Goal: Use online tool/utility: Utilize a website feature to perform a specific function

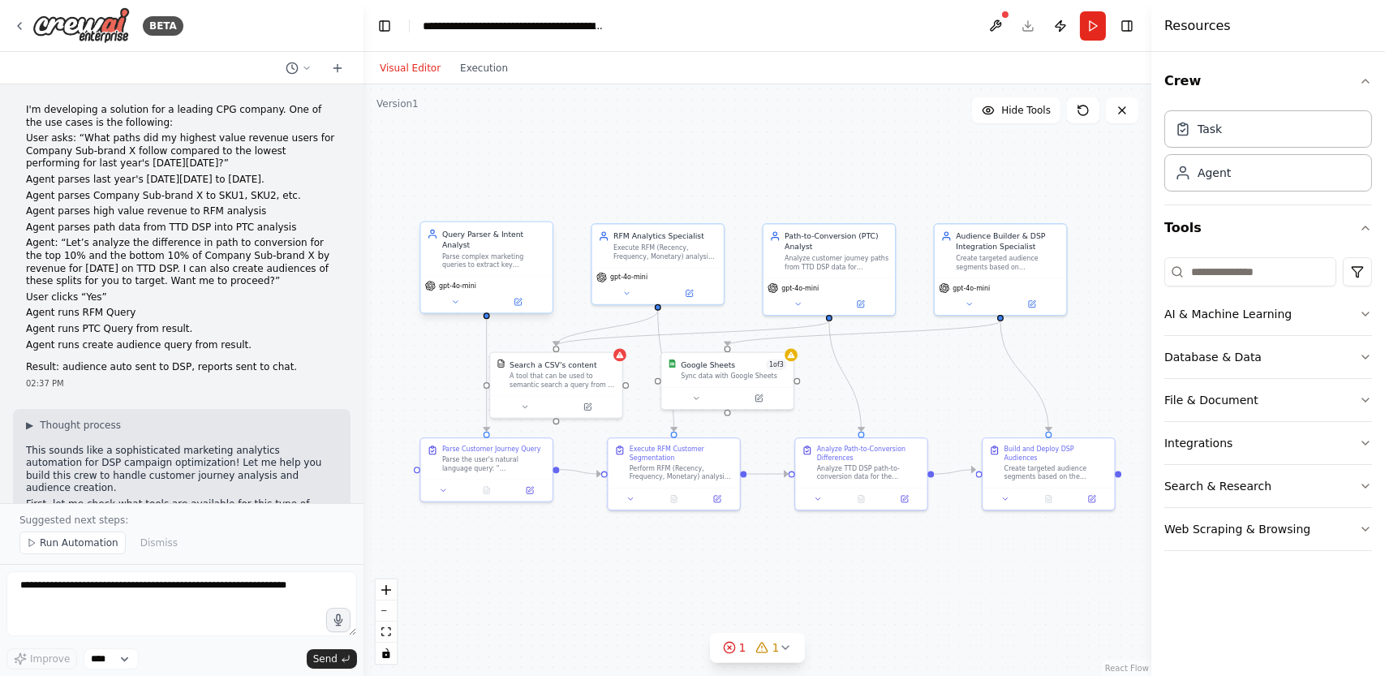
click at [490, 261] on div "Query Parser & Intent Analyst Parse complex marketing queries to extract key pa…" at bounding box center [486, 249] width 131 height 54
click at [512, 256] on div "Parse complex marketing queries to extract key parameters including date ranges…" at bounding box center [494, 260] width 104 height 17
click at [515, 299] on icon at bounding box center [518, 302] width 6 height 6
click at [514, 298] on icon at bounding box center [518, 302] width 9 height 9
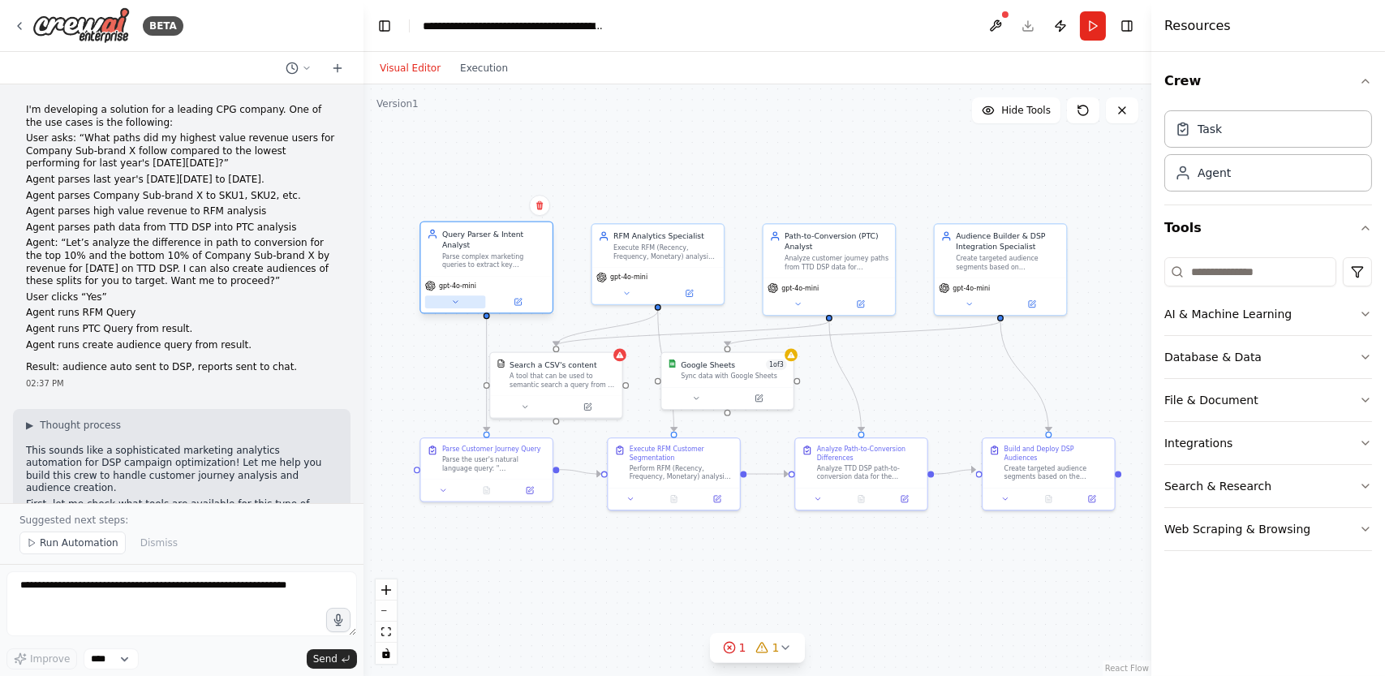
click at [452, 298] on icon at bounding box center [455, 302] width 9 height 9
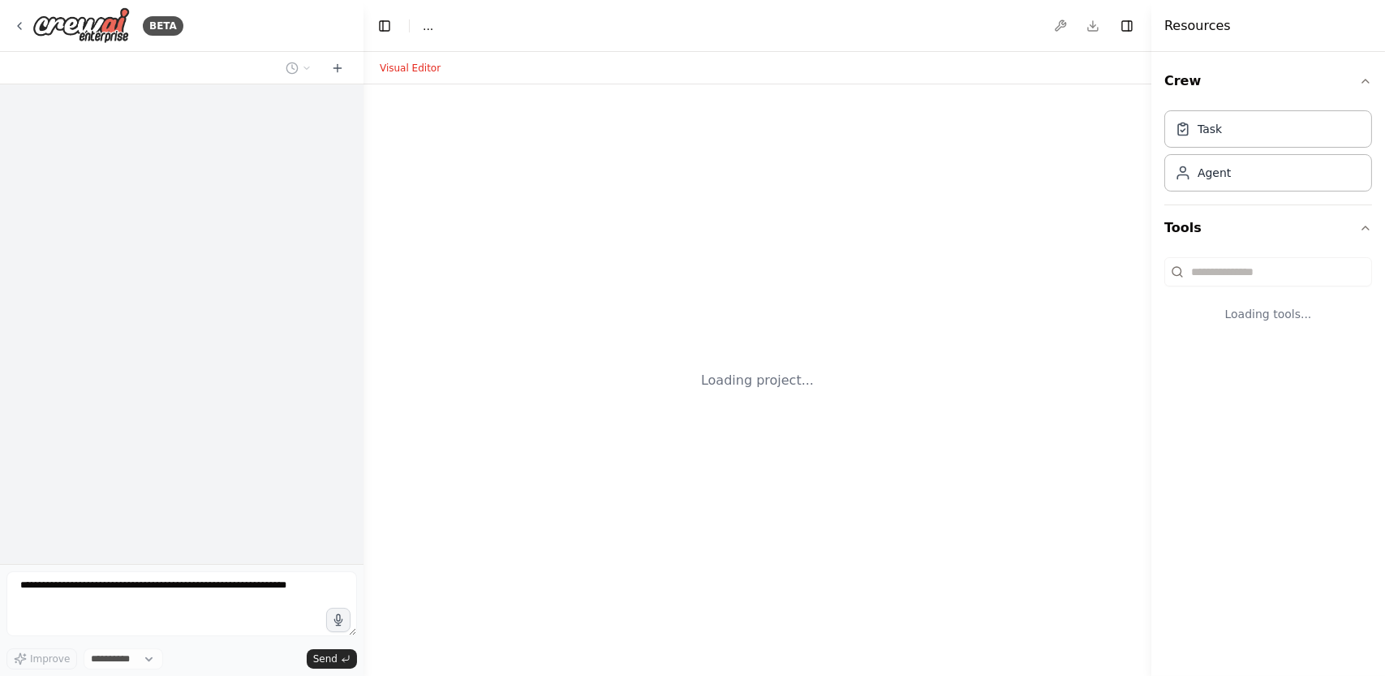
select select "****"
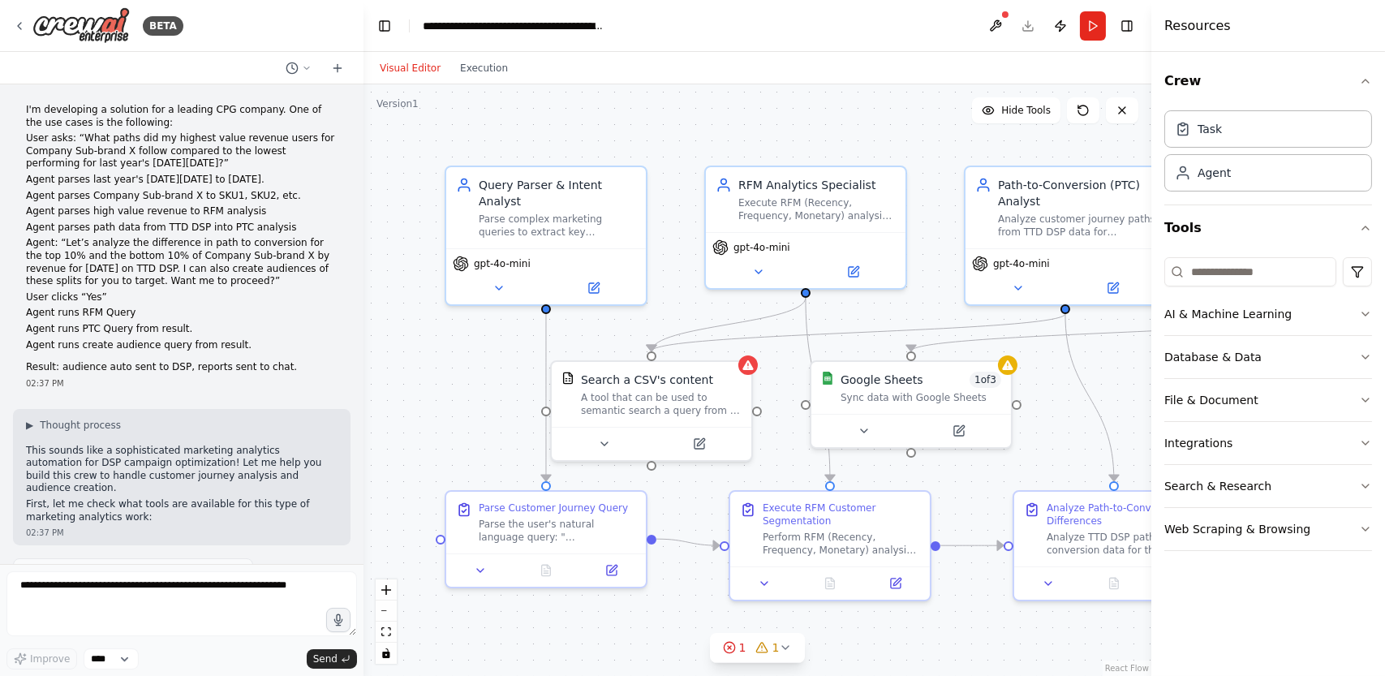
scroll to position [1633, 0]
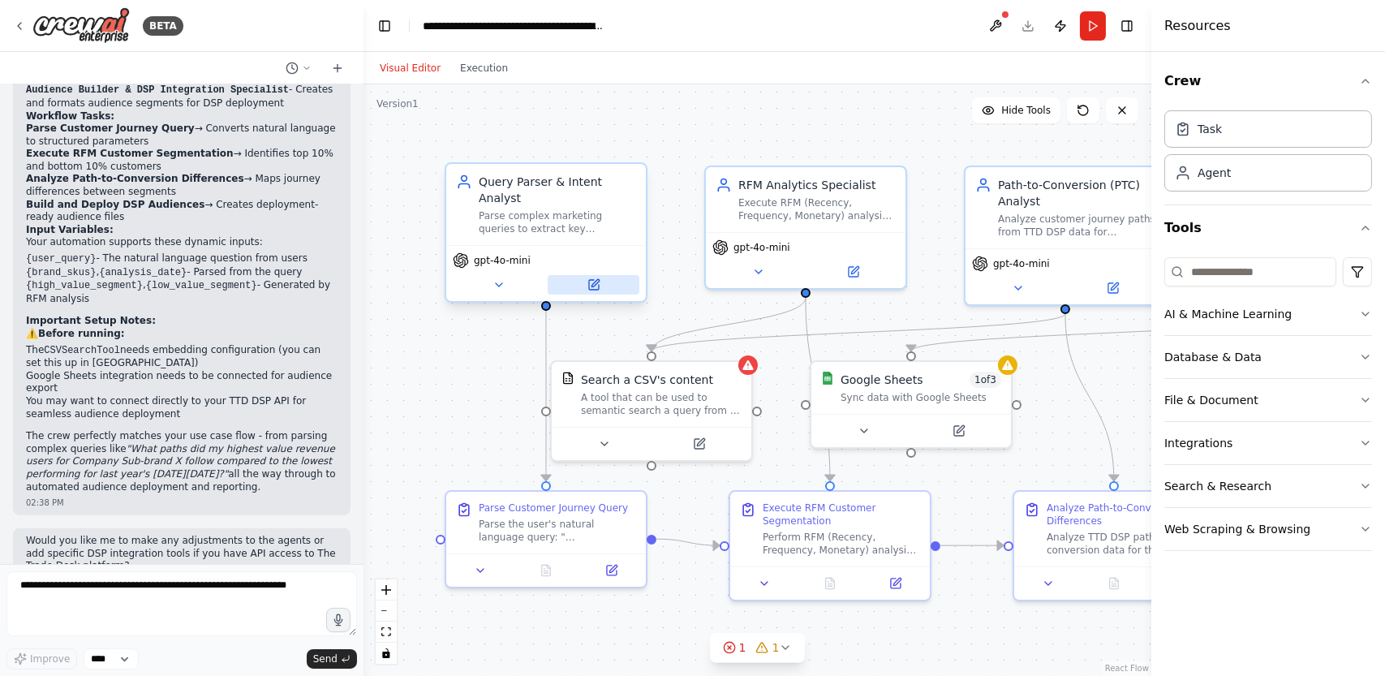
click at [597, 280] on icon at bounding box center [594, 285] width 10 height 10
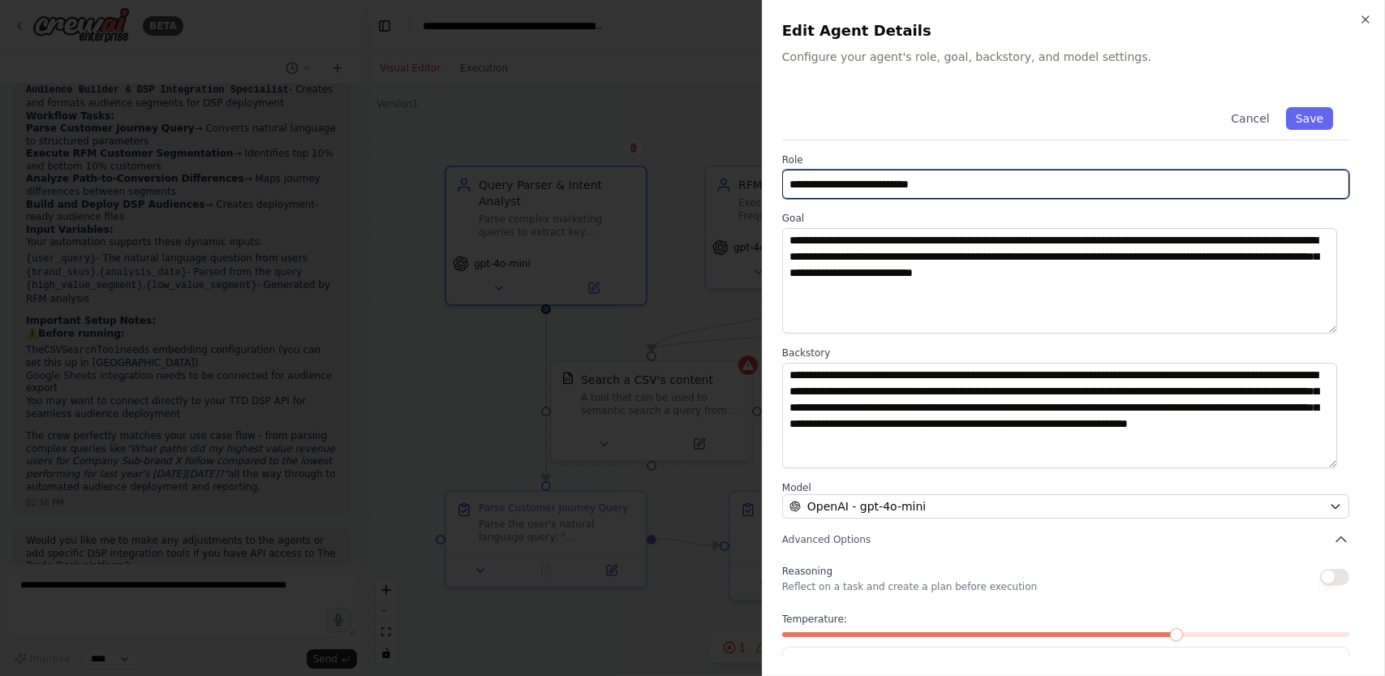
click at [812, 183] on input "**********" at bounding box center [1065, 184] width 567 height 29
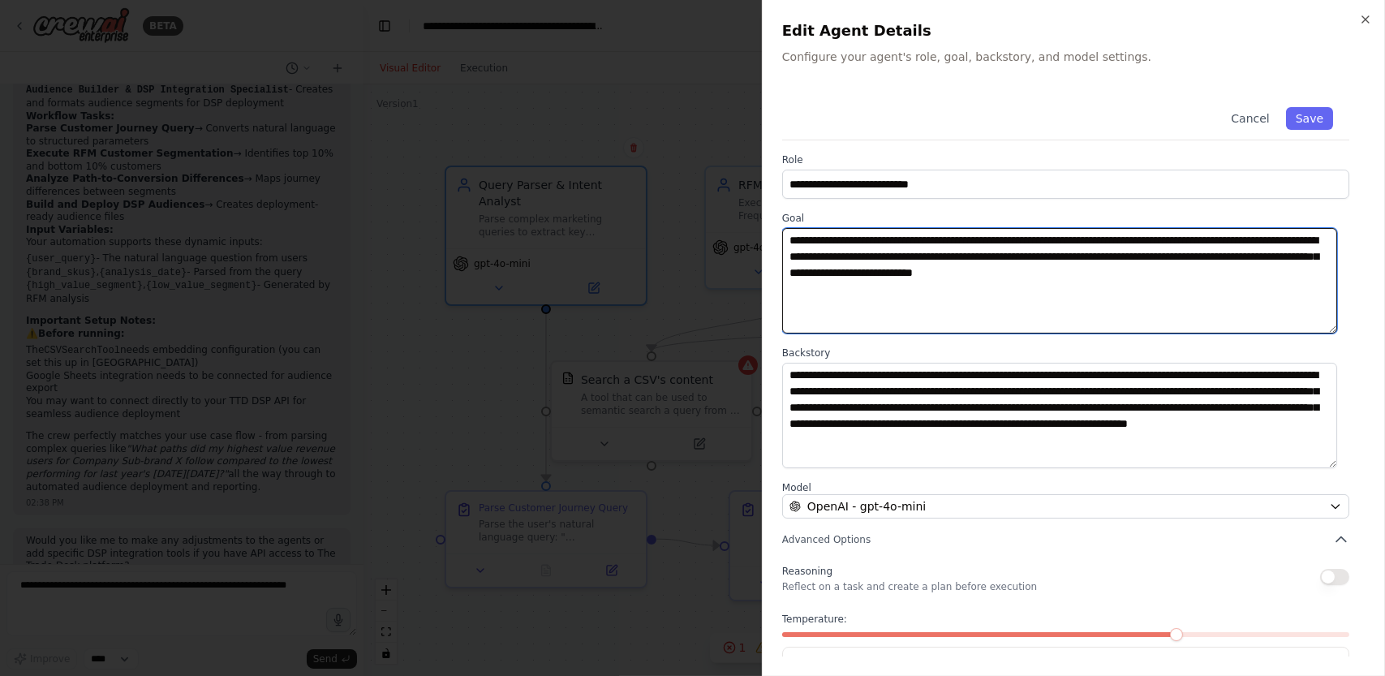
click at [881, 256] on textarea "**********" at bounding box center [1059, 280] width 555 height 105
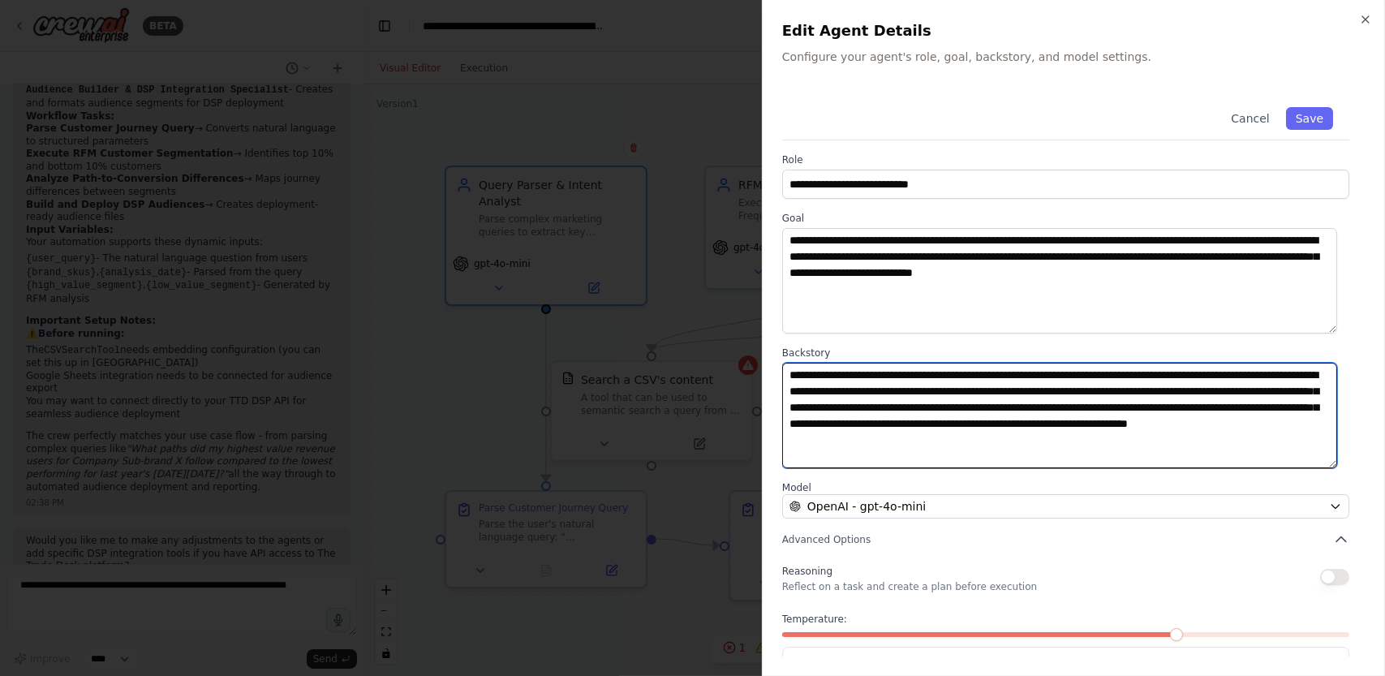
click at [874, 386] on textarea "**********" at bounding box center [1059, 415] width 555 height 105
click at [874, 385] on textarea "**********" at bounding box center [1059, 415] width 555 height 105
click at [874, 384] on textarea "**********" at bounding box center [1059, 415] width 555 height 105
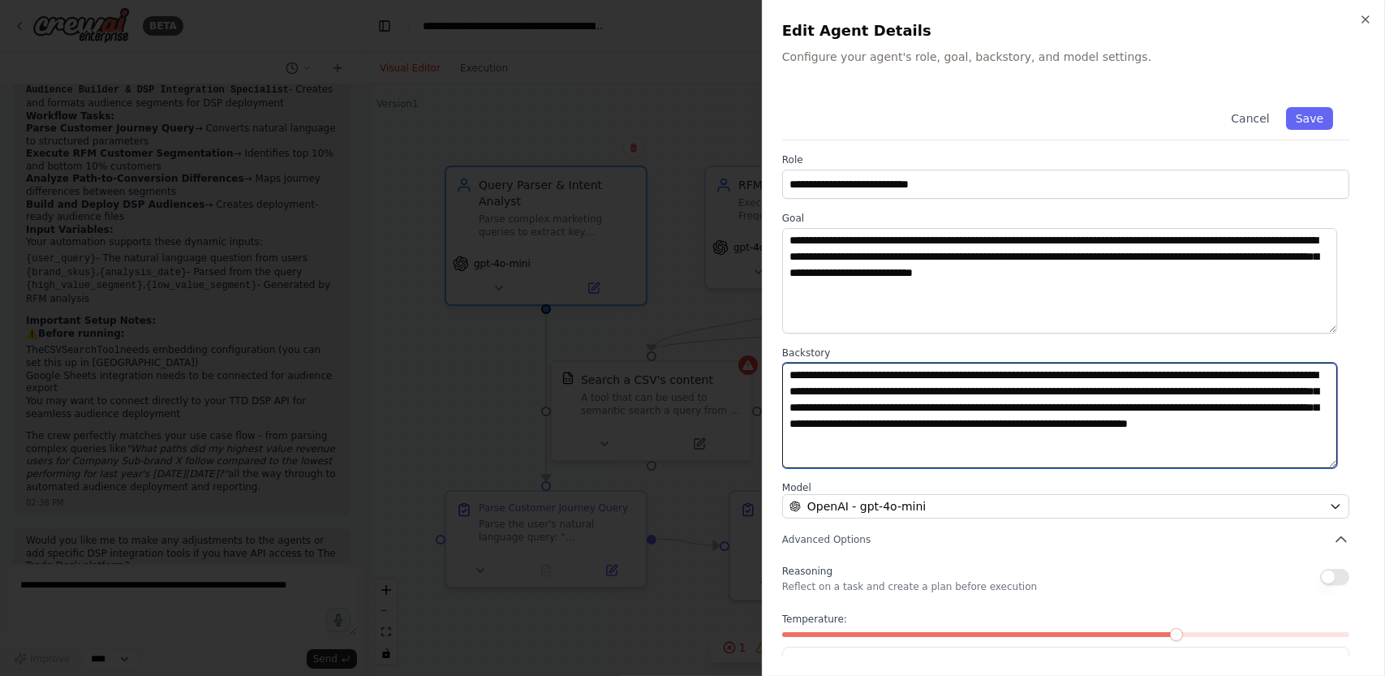
click at [874, 384] on textarea "**********" at bounding box center [1059, 415] width 555 height 105
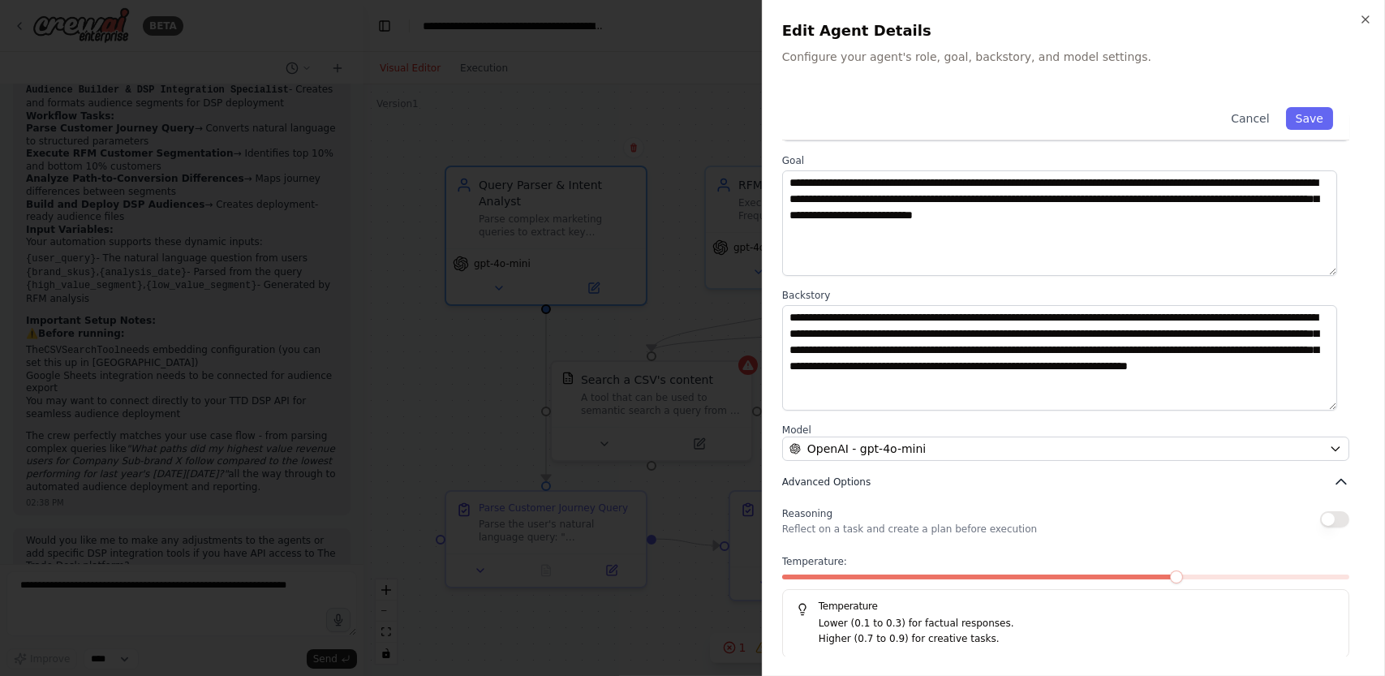
click at [1333, 476] on icon "button" at bounding box center [1341, 482] width 16 height 16
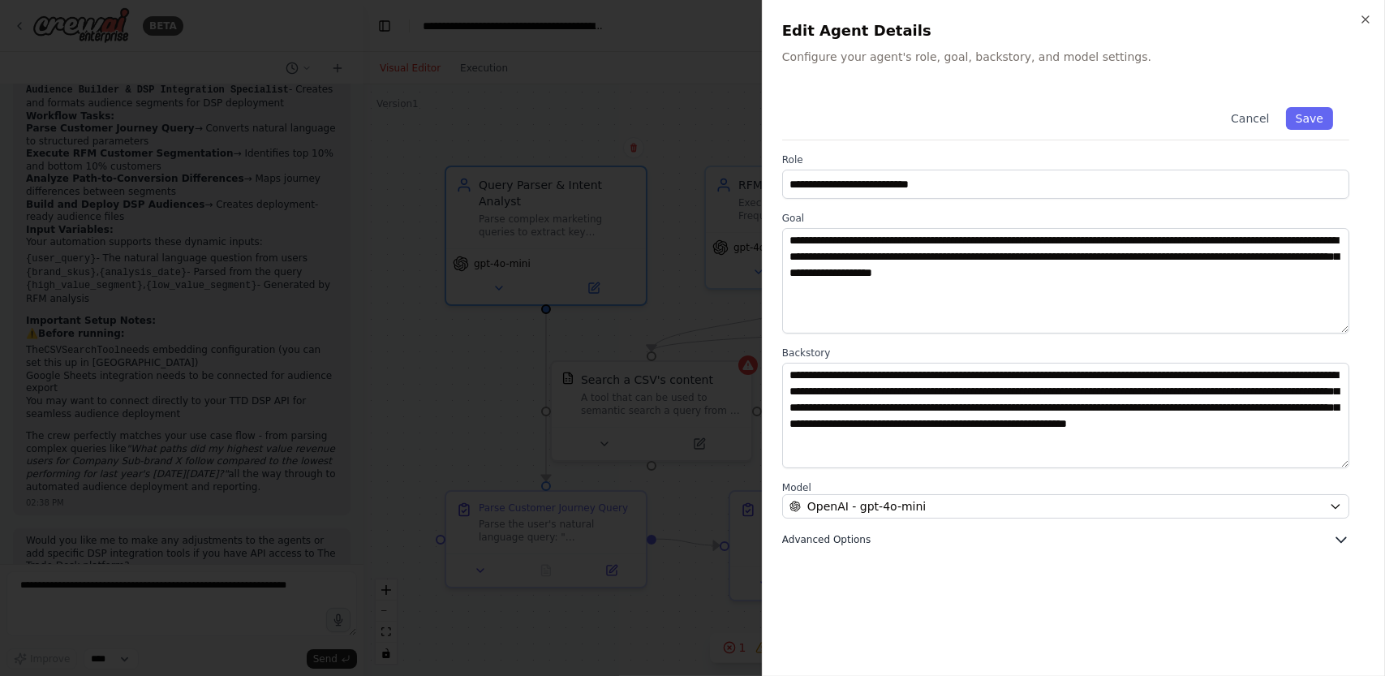
click at [1345, 536] on icon "button" at bounding box center [1341, 540] width 16 height 16
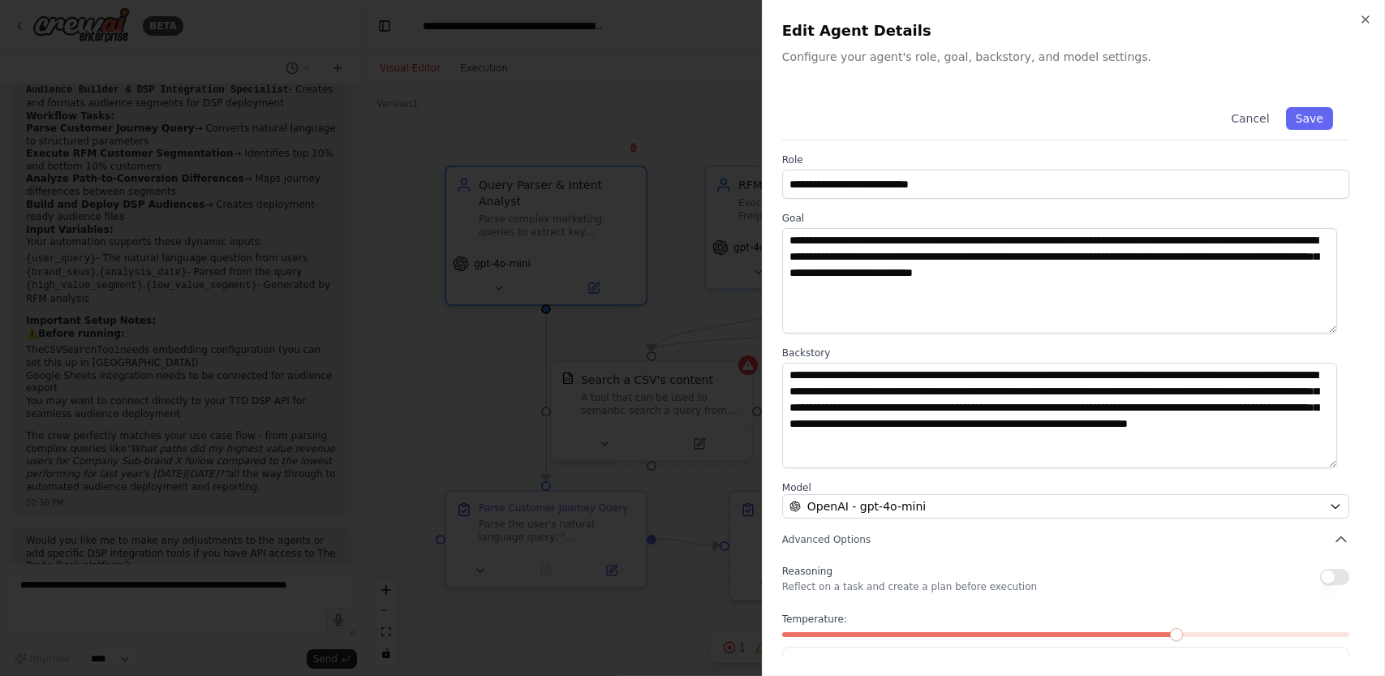
scroll to position [58, 0]
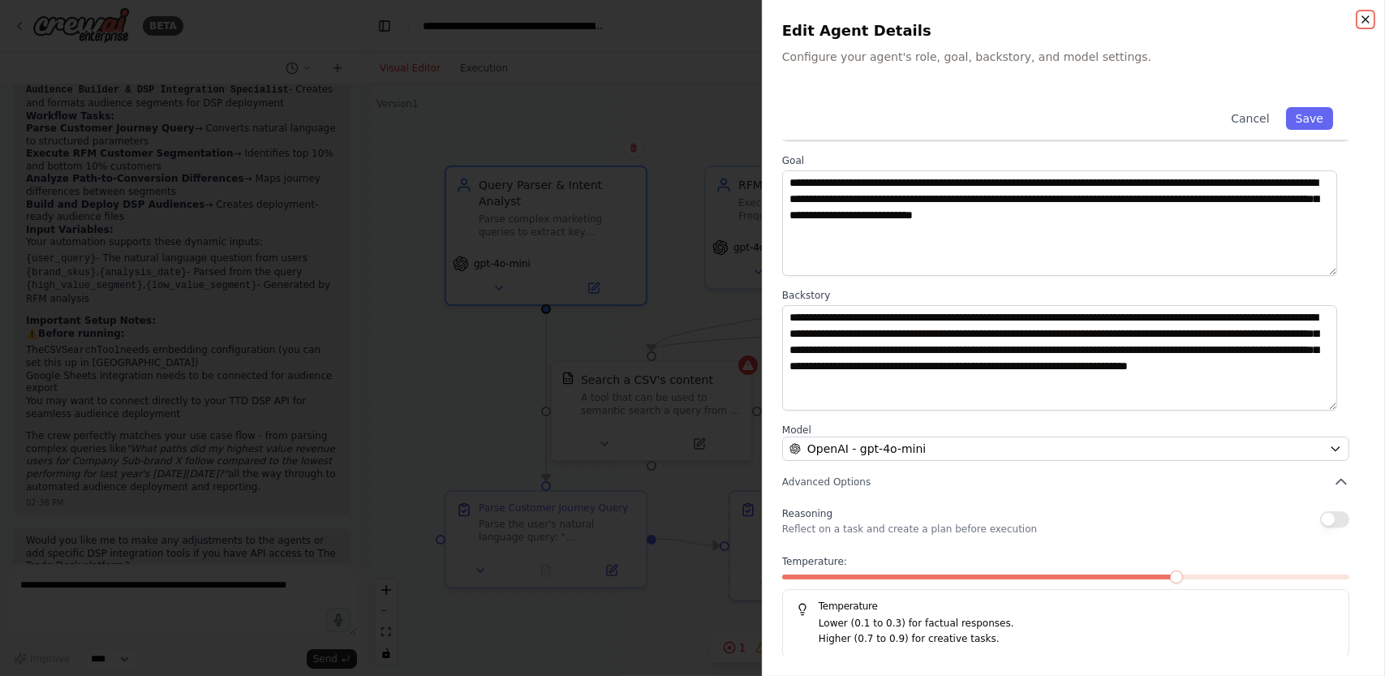
click at [1363, 21] on icon "button" at bounding box center [1366, 19] width 6 height 6
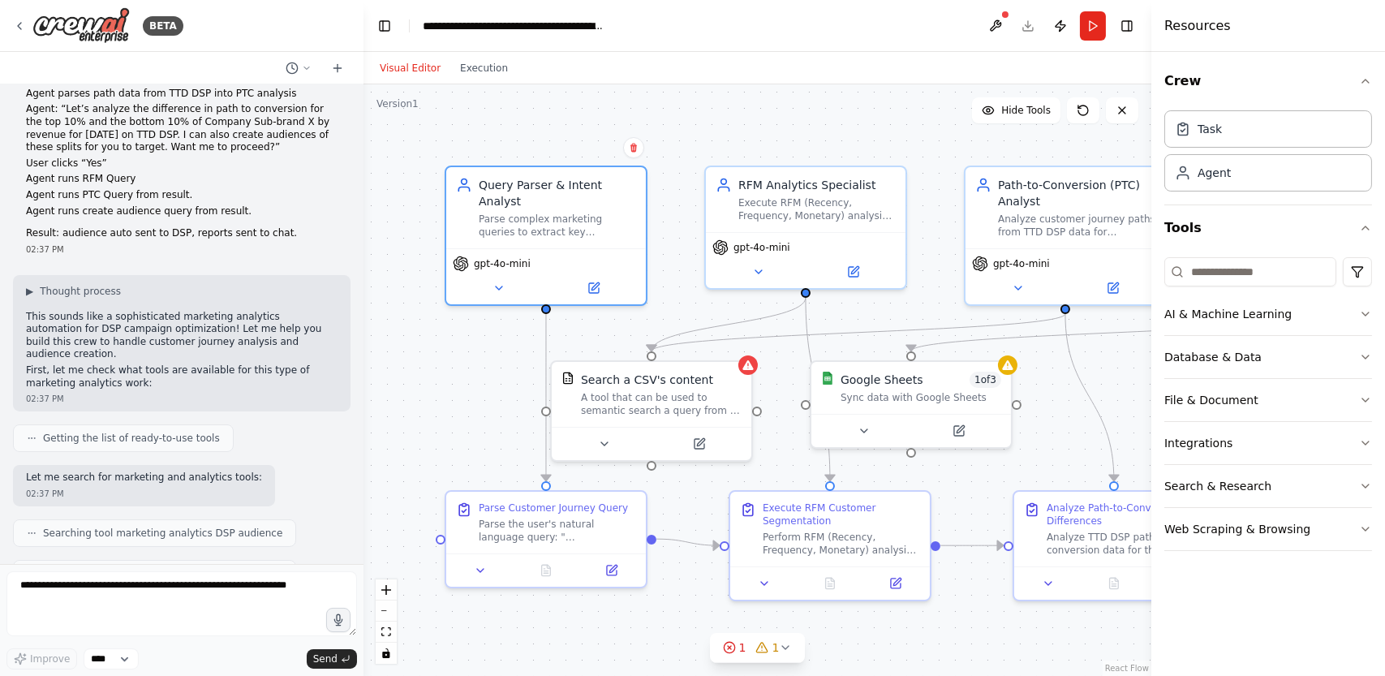
scroll to position [0, 0]
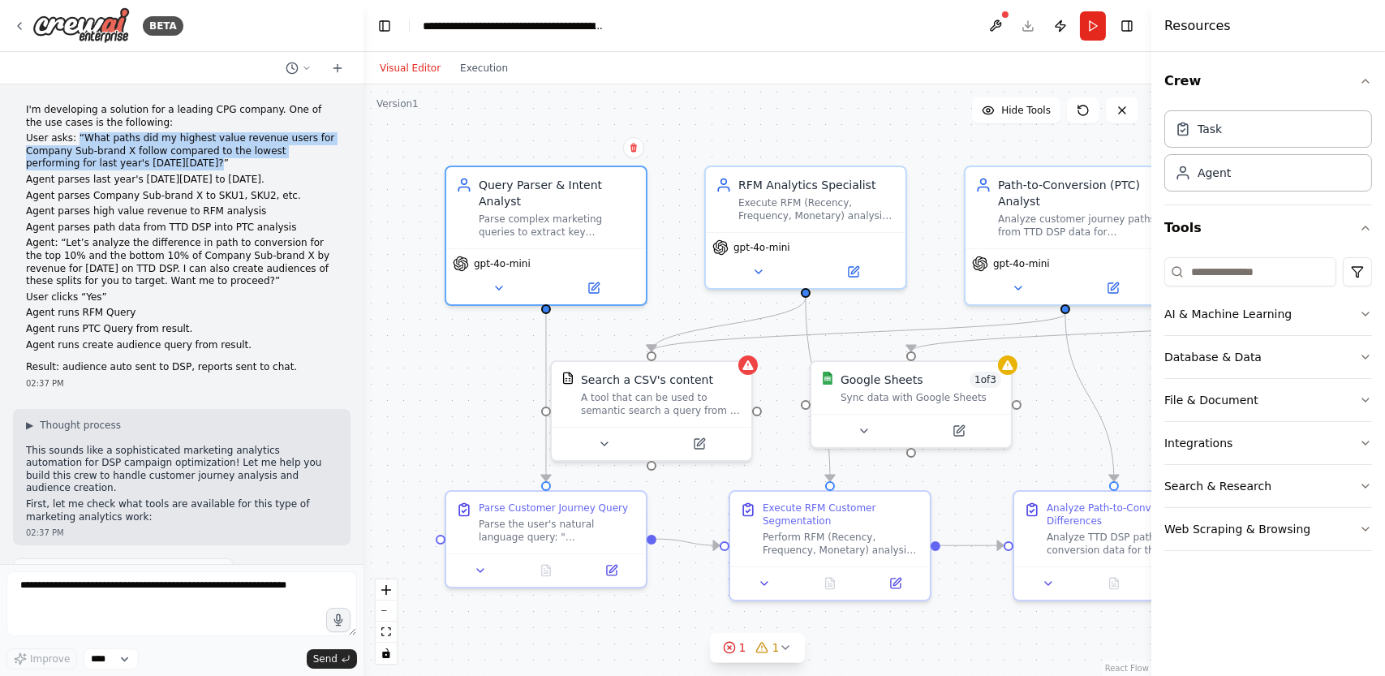
drag, startPoint x: 71, startPoint y: 137, endPoint x: 125, endPoint y: 163, distance: 59.5
click at [125, 163] on p "User asks: “What paths did my highest value revenue users for Company Sub-brand…" at bounding box center [182, 151] width 312 height 38
click at [193, 180] on p "Agent parses last year's [DATE][DATE] to [DATE]." at bounding box center [182, 180] width 312 height 13
click at [239, 177] on p "Agent parses last year's [DATE][DATE] to [DATE]." at bounding box center [182, 180] width 312 height 13
drag, startPoint x: 279, startPoint y: 183, endPoint x: 192, endPoint y: 175, distance: 87.9
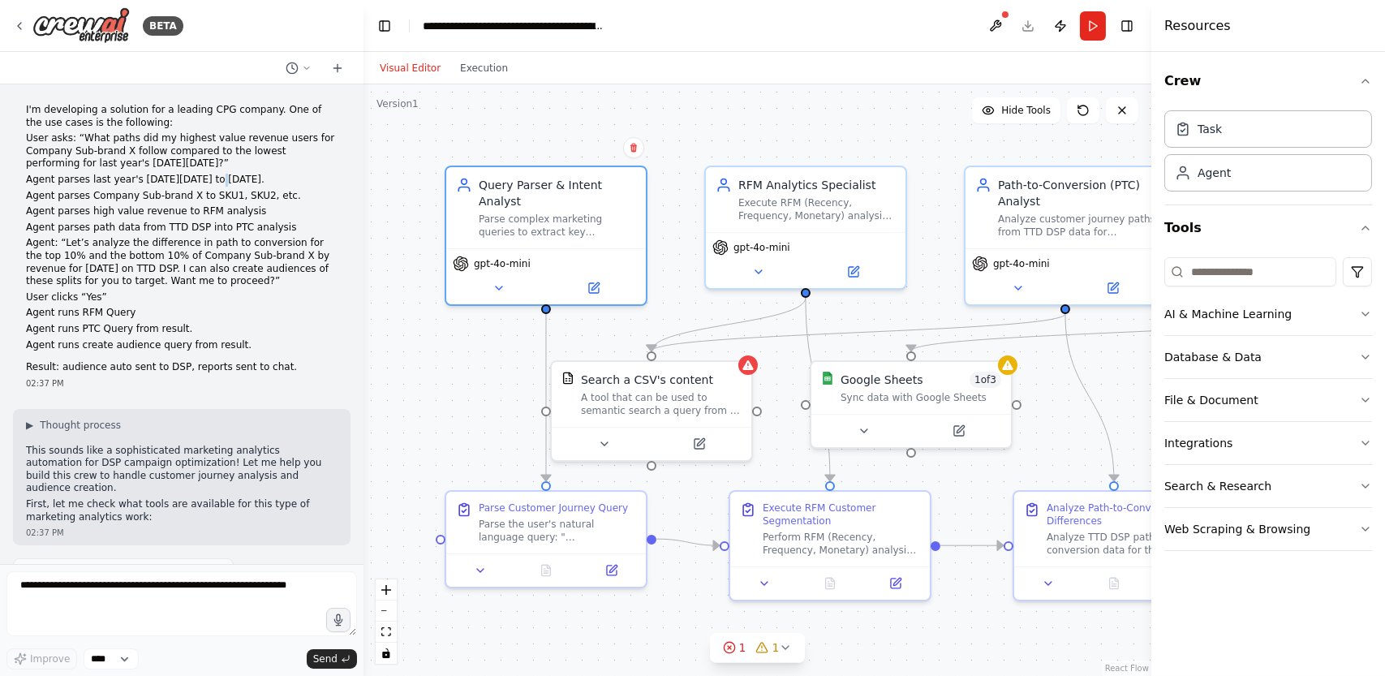
click at [195, 174] on p "Agent parses last year's [DATE][DATE] to [DATE]." at bounding box center [182, 180] width 312 height 13
click at [189, 178] on p "Agent parses last year's [DATE][DATE] to [DATE]." at bounding box center [182, 180] width 312 height 13
drag, startPoint x: 65, startPoint y: 164, endPoint x: 118, endPoint y: 163, distance: 52.8
click at [118, 163] on p "User asks: “What paths did my highest value revenue users for Company Sub-brand…" at bounding box center [182, 151] width 312 height 38
click at [87, 179] on p "Agent parses last year's [DATE][DATE] to [DATE]." at bounding box center [182, 180] width 312 height 13
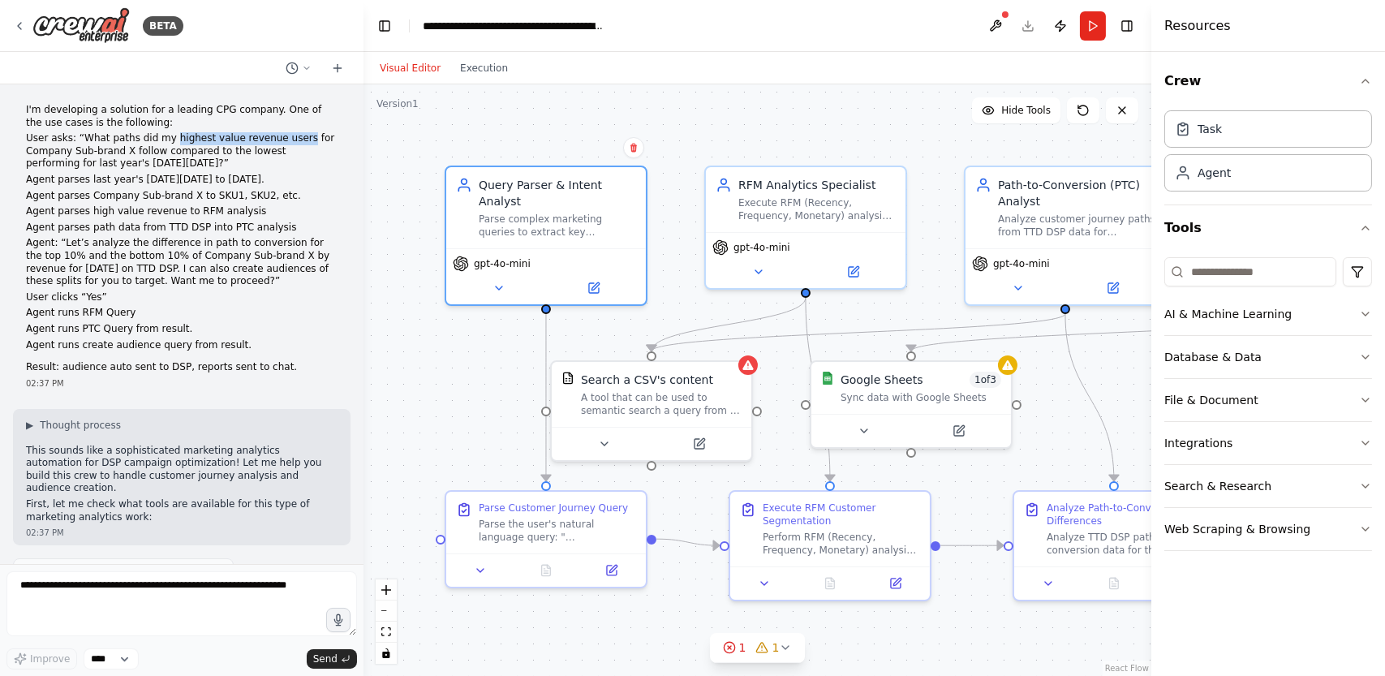
drag, startPoint x: 158, startPoint y: 140, endPoint x: 277, endPoint y: 140, distance: 118.5
click at [277, 140] on p "User asks: “What paths did my highest value revenue users for Company Sub-brand…" at bounding box center [182, 151] width 312 height 38
drag, startPoint x: 179, startPoint y: 213, endPoint x: 254, endPoint y: 206, distance: 75.8
click at [254, 206] on p "Agent parses high value revenue to RFM analysis" at bounding box center [182, 211] width 312 height 13
click at [247, 212] on p "Agent parses high value revenue to RFM analysis" at bounding box center [182, 211] width 312 height 13
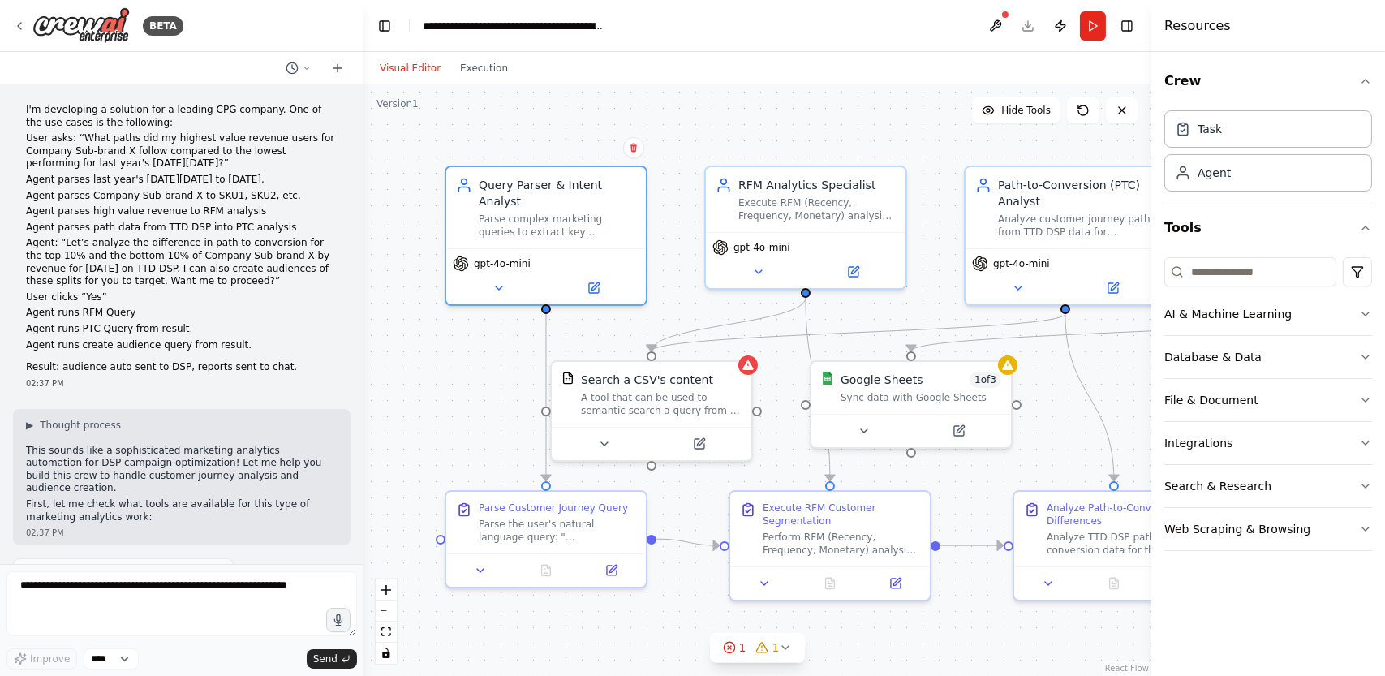
click at [243, 209] on p "Agent parses high value revenue to RFM analysis" at bounding box center [182, 211] width 312 height 13
drag, startPoint x: 161, startPoint y: 140, endPoint x: 247, endPoint y: 141, distance: 85.2
click at [247, 141] on p "User asks: “What paths did my highest value revenue users for Company Sub-brand…" at bounding box center [182, 151] width 312 height 38
drag, startPoint x: 159, startPoint y: 142, endPoint x: 250, endPoint y: 144, distance: 90.9
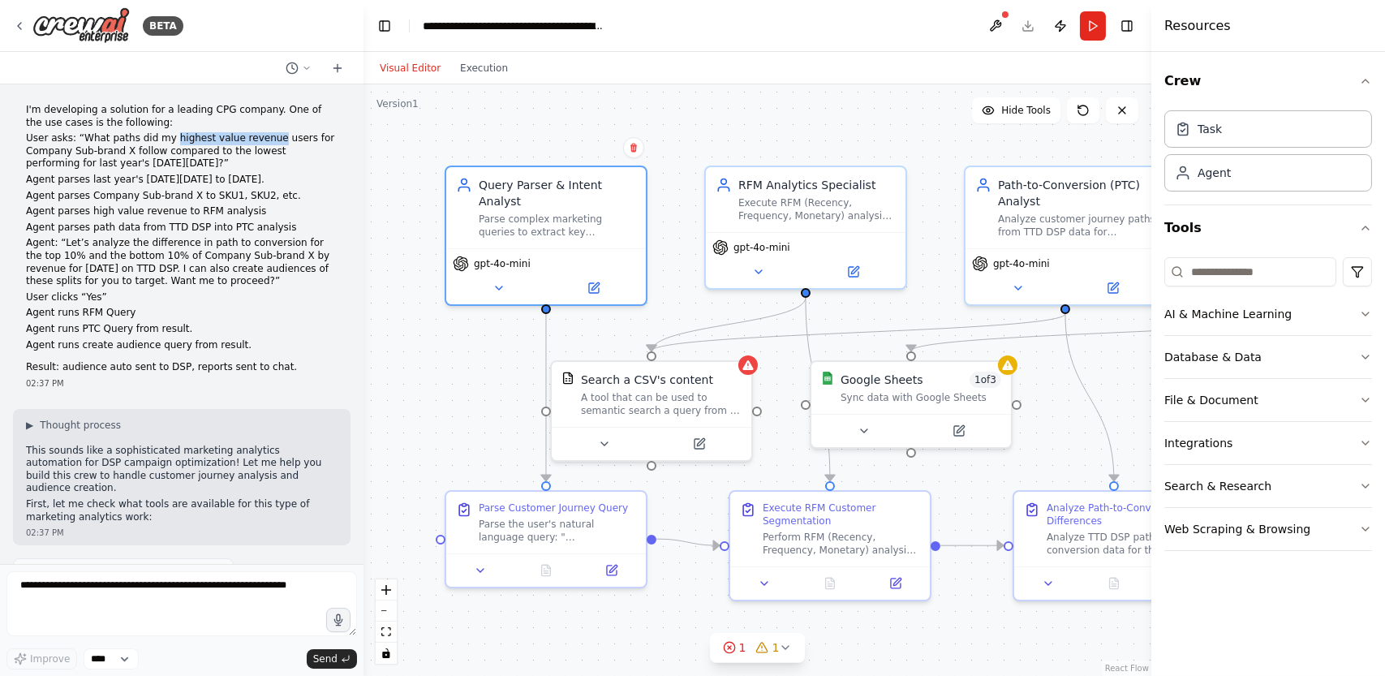
click at [250, 144] on p "User asks: “What paths did my highest value revenue users for Company Sub-brand…" at bounding box center [182, 151] width 312 height 38
drag, startPoint x: 182, startPoint y: 212, endPoint x: 236, endPoint y: 207, distance: 54.6
click at [236, 207] on p "Agent parses high value revenue to RFM analysis" at bounding box center [182, 211] width 312 height 13
drag, startPoint x: 191, startPoint y: 177, endPoint x: 269, endPoint y: 181, distance: 78.0
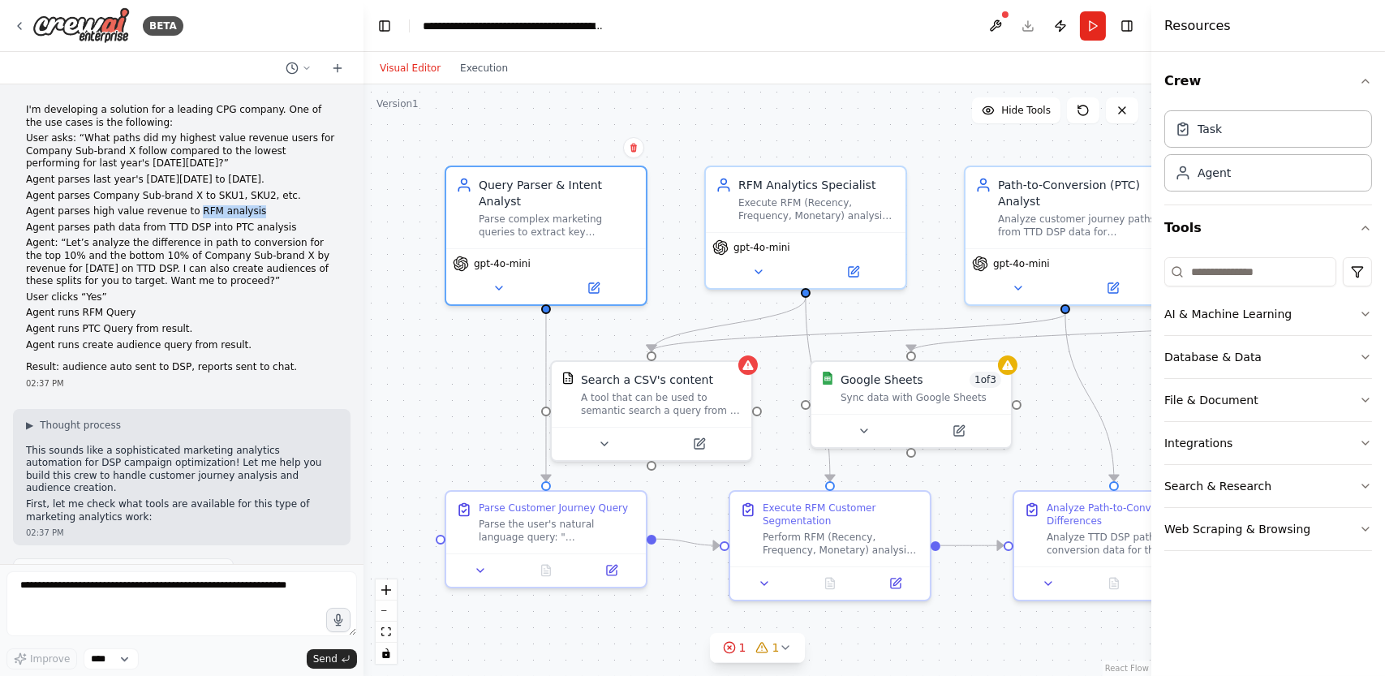
click at [269, 181] on p "Agent parses last year's [DATE][DATE] to [DATE]." at bounding box center [182, 180] width 312 height 13
drag, startPoint x: 157, startPoint y: 140, endPoint x: 250, endPoint y: 143, distance: 93.4
click at [250, 143] on p "User asks: “What paths did my highest value revenue users for Company Sub-brand…" at bounding box center [182, 151] width 312 height 38
click at [73, 157] on p "User asks: “What paths did my highest value revenue users for Company Sub-brand…" at bounding box center [182, 151] width 312 height 38
drag, startPoint x: 27, startPoint y: 153, endPoint x: 123, endPoint y: 150, distance: 95.8
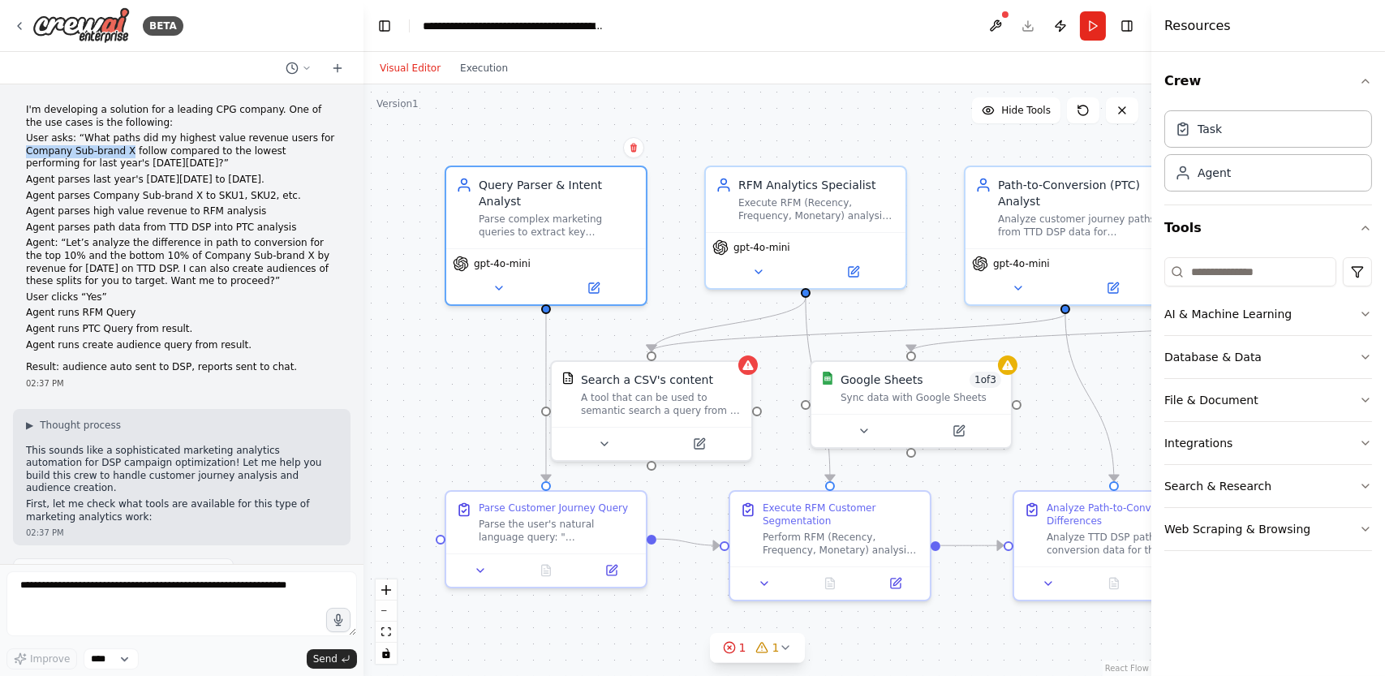
click at [123, 150] on p "User asks: “What paths did my highest value revenue users for Company Sub-brand…" at bounding box center [182, 151] width 312 height 38
click at [121, 176] on p "Agent parses last year's [DATE][DATE] to [DATE]." at bounding box center [182, 180] width 312 height 13
drag, startPoint x: 84, startPoint y: 192, endPoint x: 172, endPoint y: 192, distance: 88.5
click at [172, 192] on p "Agent parses Company Sub-brand X to SKU1, SKU2, etc." at bounding box center [182, 196] width 312 height 13
drag, startPoint x: 197, startPoint y: 196, endPoint x: 266, endPoint y: 200, distance: 69.1
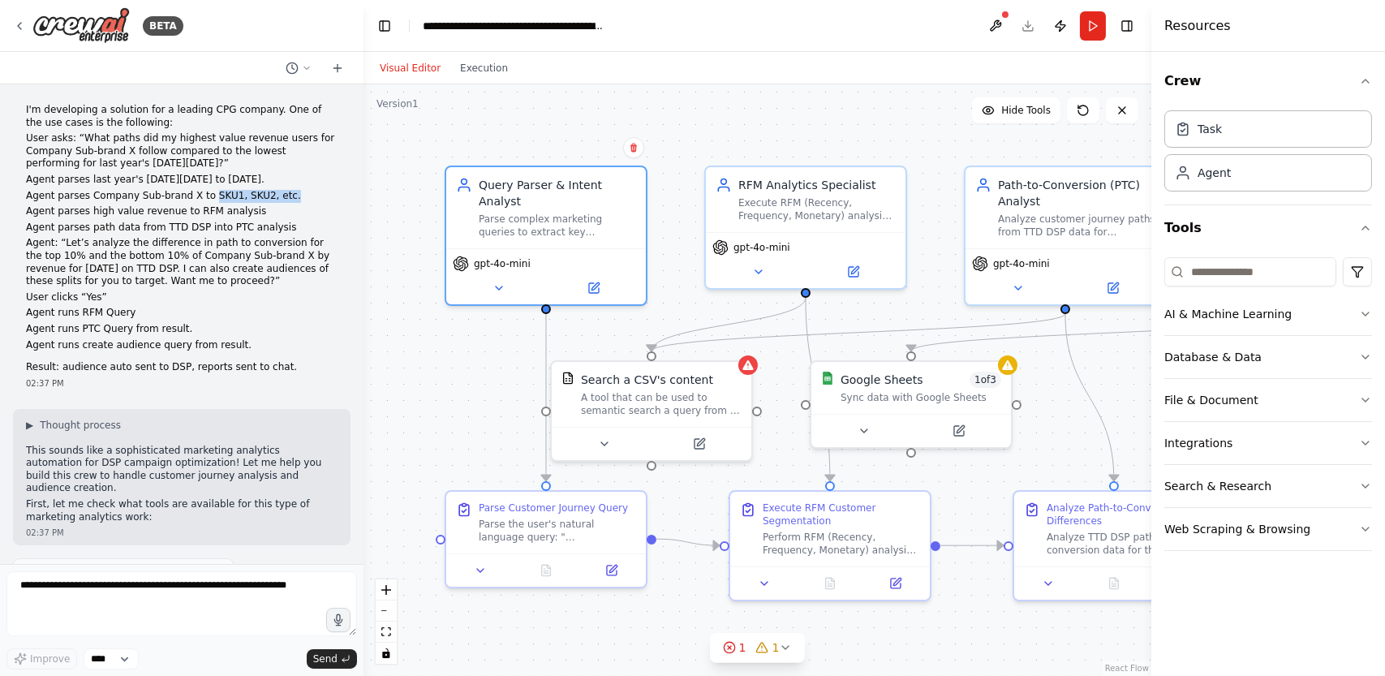
click at [266, 200] on p "Agent parses Company Sub-brand X to SKU1, SKU2, etc." at bounding box center [182, 196] width 312 height 13
click at [217, 194] on p "Agent parses Company Sub-brand X to SKU1, SKU2, etc." at bounding box center [182, 196] width 312 height 13
click at [199, 199] on p "Agent parses Company Sub-brand X to SKU1, SKU2, etc." at bounding box center [182, 196] width 312 height 13
click at [197, 196] on p "Agent parses Company Sub-brand X to SKU1, SKU2, etc." at bounding box center [182, 196] width 312 height 13
drag, startPoint x: 197, startPoint y: 196, endPoint x: 273, endPoint y: 197, distance: 76.3
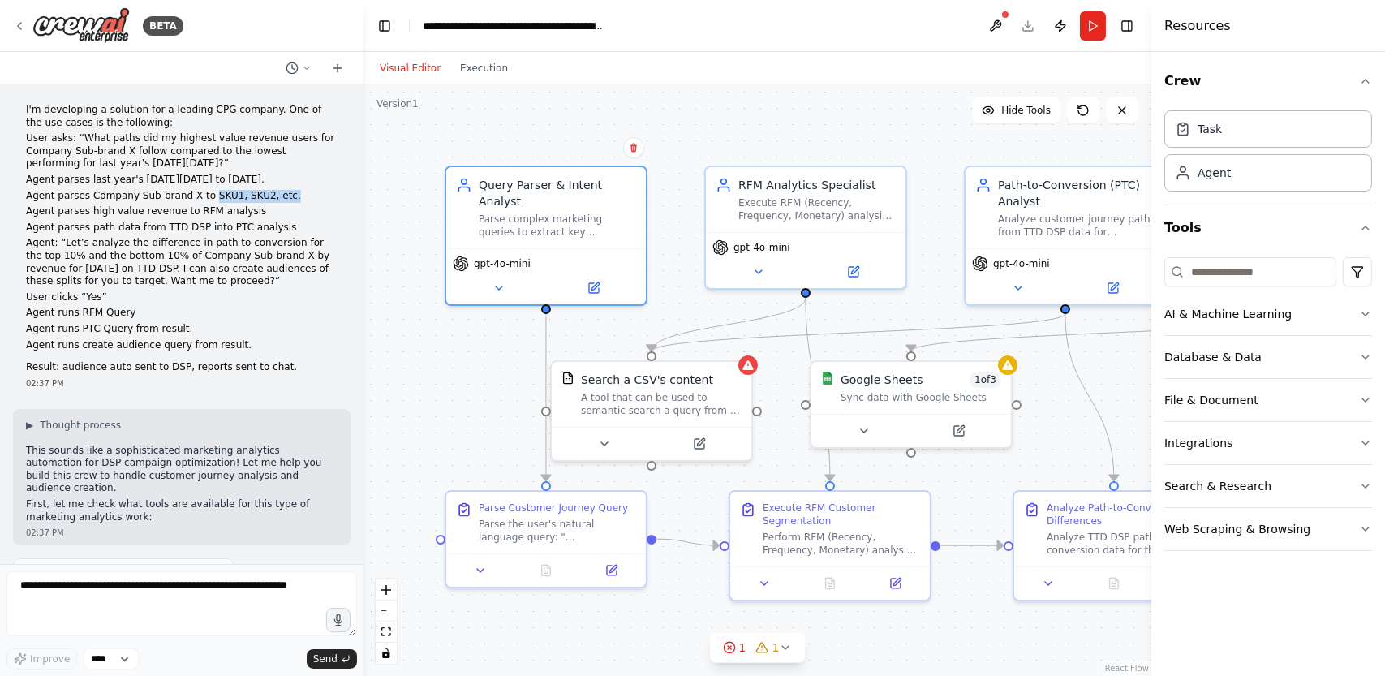
click at [273, 197] on p "Agent parses Company Sub-brand X to SKU1, SKU2, etc." at bounding box center [182, 196] width 312 height 13
click at [223, 196] on p "Agent parses Company Sub-brand X to SKU1, SKU2, etc." at bounding box center [182, 196] width 312 height 13
click at [109, 202] on p "Agent parses Company Sub-brand X to SKU1, SKU2, etc." at bounding box center [182, 196] width 312 height 13
click at [184, 213] on p "Agent parses high value revenue to RFM analysis" at bounding box center [182, 211] width 312 height 13
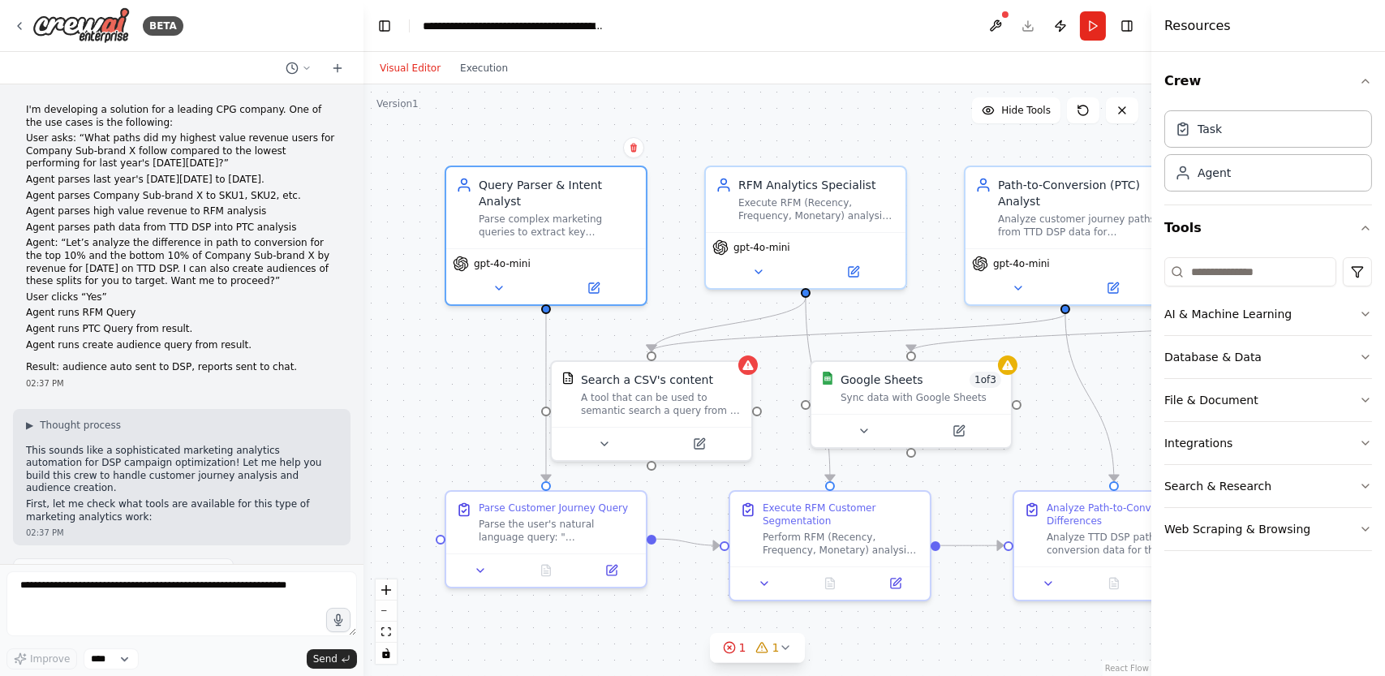
click at [200, 205] on p "Agent parses high value revenue to RFM analysis" at bounding box center [182, 211] width 312 height 13
drag, startPoint x: 179, startPoint y: 212, endPoint x: 244, endPoint y: 209, distance: 65.0
click at [244, 209] on p "Agent parses high value revenue to RFM analysis" at bounding box center [182, 211] width 312 height 13
click at [196, 213] on p "Agent parses high value revenue to RFM analysis" at bounding box center [182, 211] width 312 height 13
drag, startPoint x: 180, startPoint y: 212, endPoint x: 260, endPoint y: 210, distance: 79.5
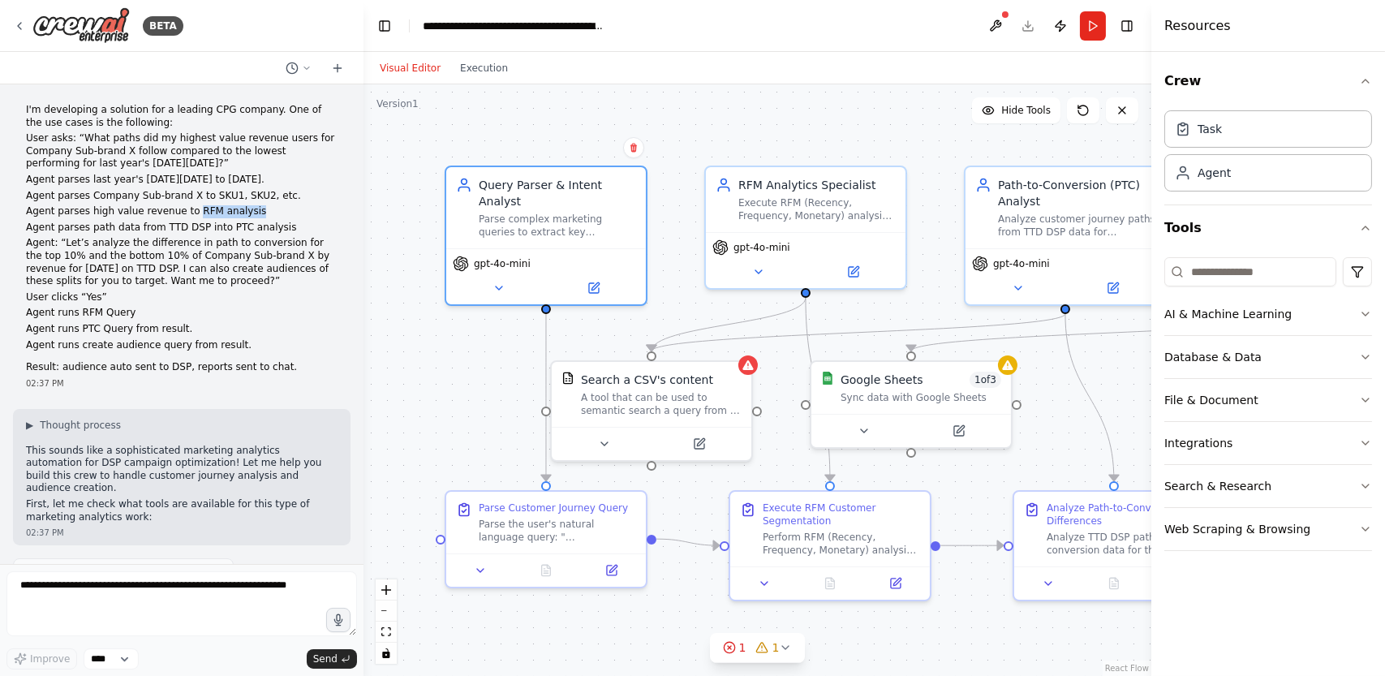
click at [260, 210] on p "Agent parses high value revenue to RFM analysis" at bounding box center [182, 211] width 312 height 13
click at [78, 157] on p "User asks: “What paths did my highest value revenue users for Company Sub-brand…" at bounding box center [182, 151] width 312 height 38
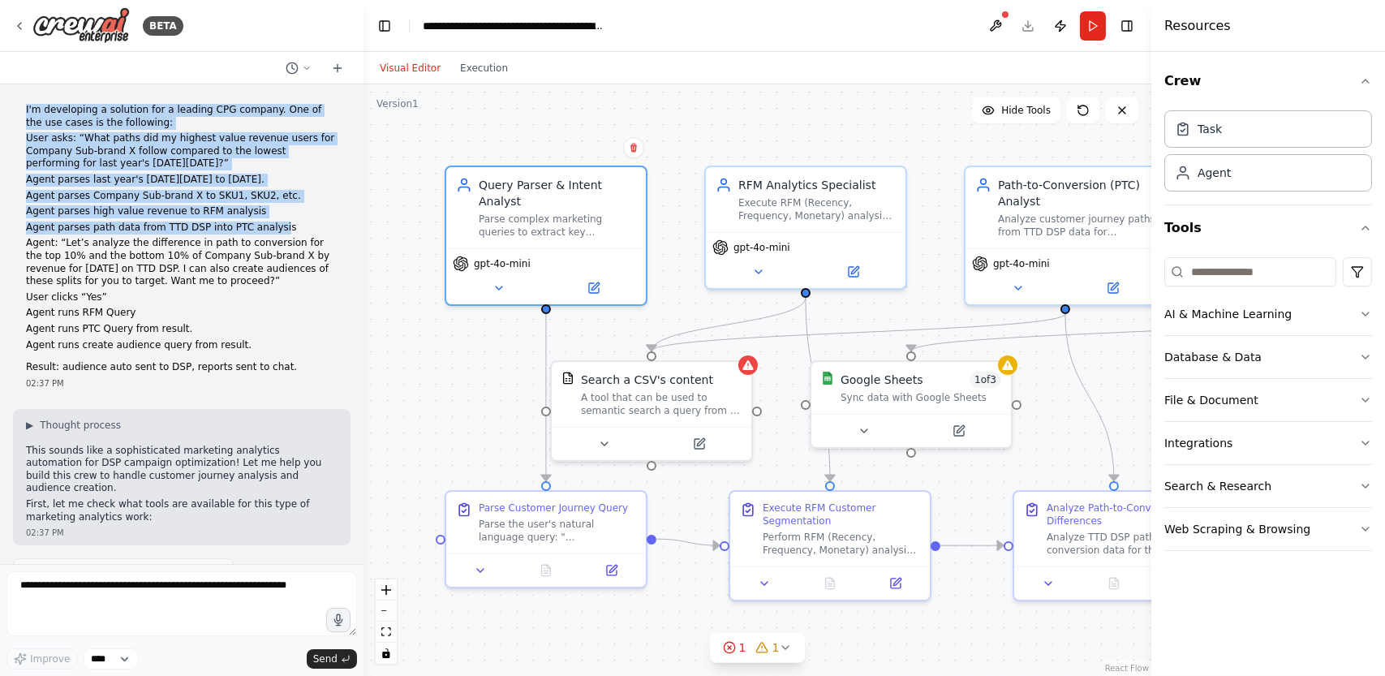
drag, startPoint x: 26, startPoint y: 110, endPoint x: 259, endPoint y: 230, distance: 262.1
click at [259, 230] on div "I'm developing a solution for a leading CPG company. One of the use cases is th…" at bounding box center [182, 239] width 312 height 270
click at [259, 230] on p "Agent parses path data from TTD DSP into PTC analysis" at bounding box center [182, 228] width 312 height 13
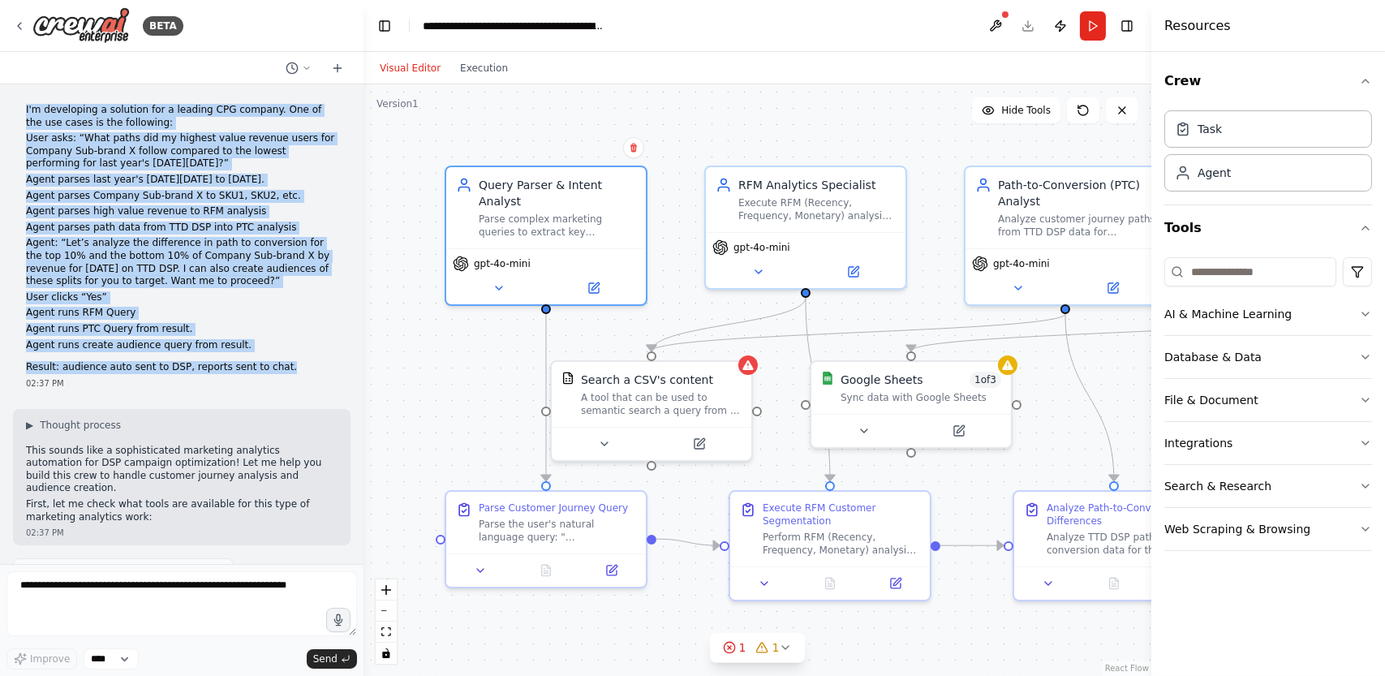
drag, startPoint x: 255, startPoint y: 341, endPoint x: 50, endPoint y: 127, distance: 295.6
click at [18, 108] on div "I'm developing a solution for a leading CPG company. One of the use cases is th…" at bounding box center [182, 246] width 338 height 299
click at [104, 145] on p "User asks: “What paths did my highest value revenue users for Company Sub-brand…" at bounding box center [182, 151] width 312 height 38
drag, startPoint x: 269, startPoint y: 371, endPoint x: 13, endPoint y: 99, distance: 373.2
click at [13, 99] on div "I'm developing a solution for a leading CPG company. One of the use cases is th…" at bounding box center [182, 246] width 338 height 299
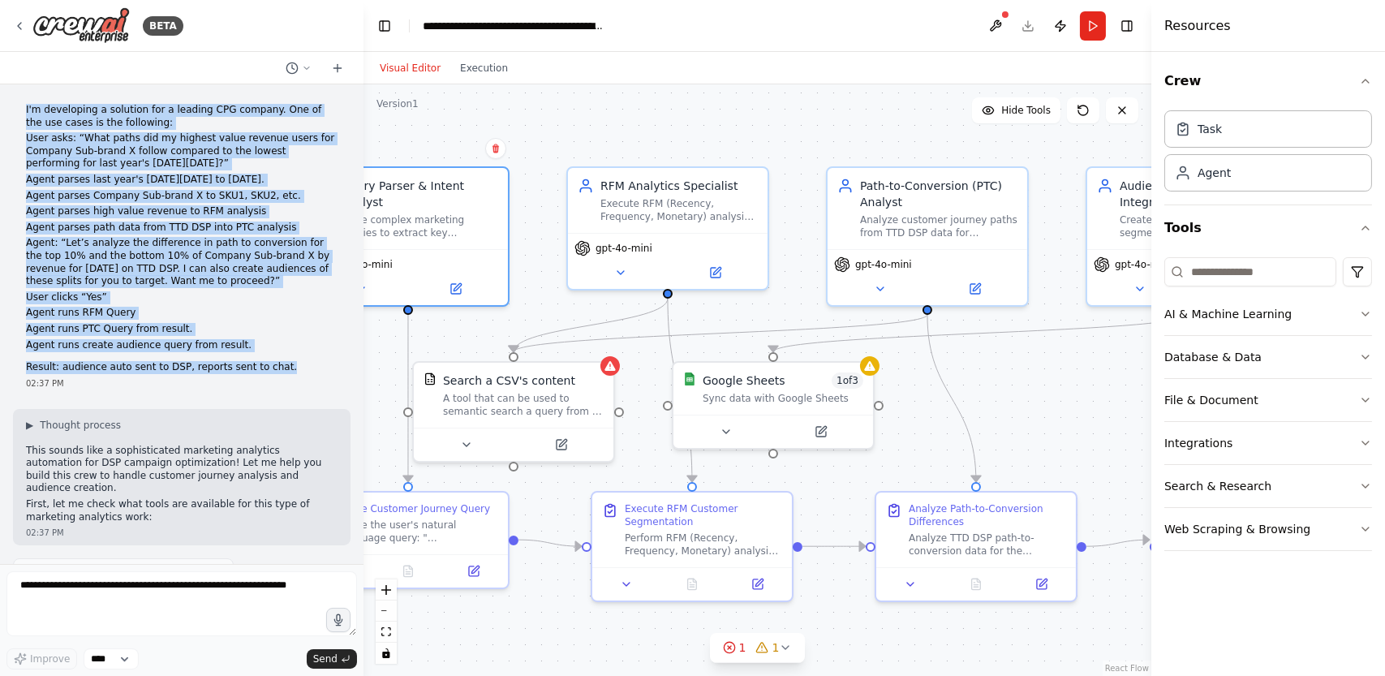
drag, startPoint x: 833, startPoint y: 142, endPoint x: 681, endPoint y: 149, distance: 152.7
click at [677, 144] on div ".deletable-edge-delete-btn { width: 20px; height: 20px; border: 0px solid #ffff…" at bounding box center [758, 380] width 788 height 592
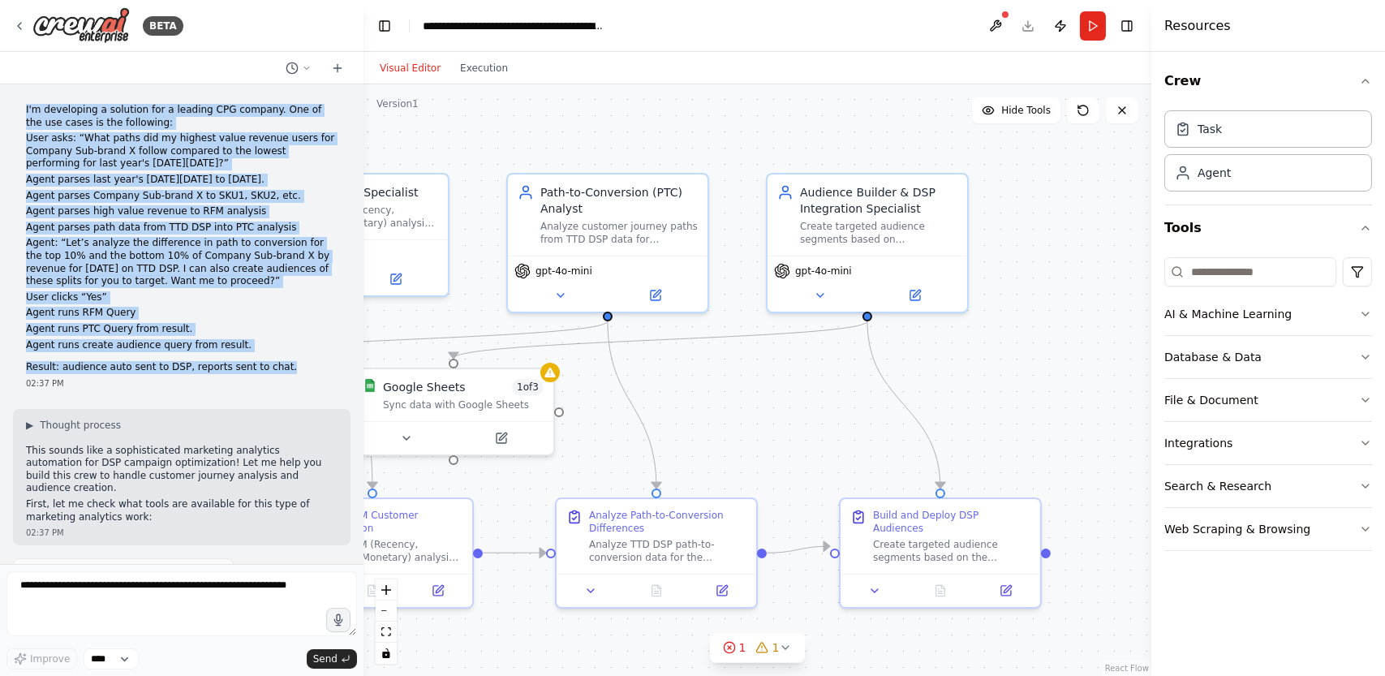
drag, startPoint x: 888, startPoint y: 114, endPoint x: 595, endPoint y: 122, distance: 293.1
click at [595, 122] on div ".deletable-edge-delete-btn { width: 20px; height: 20px; border: 0px solid #ffff…" at bounding box center [758, 380] width 788 height 592
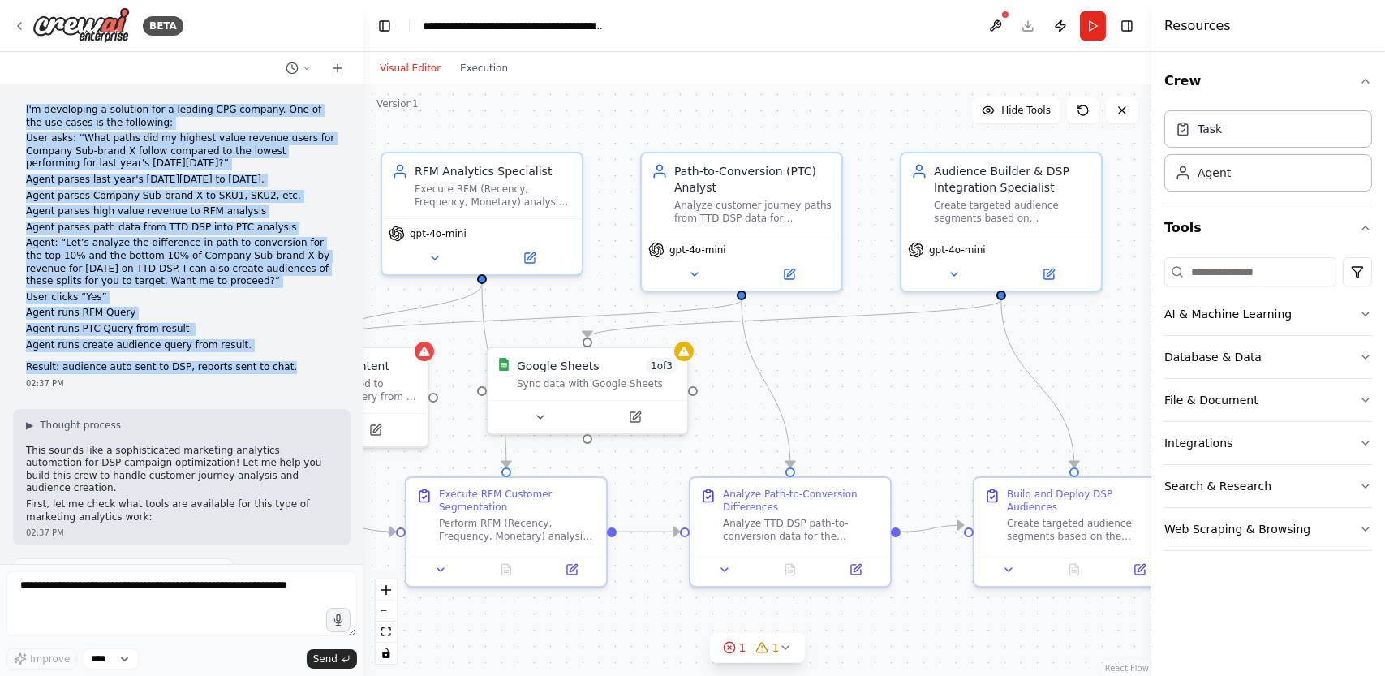
drag, startPoint x: 816, startPoint y: 419, endPoint x: 951, endPoint y: 398, distance: 136.4
click at [951, 398] on div ".deletable-edge-delete-btn { width: 20px; height: 20px; border: 0px solid #ffff…" at bounding box center [758, 380] width 788 height 592
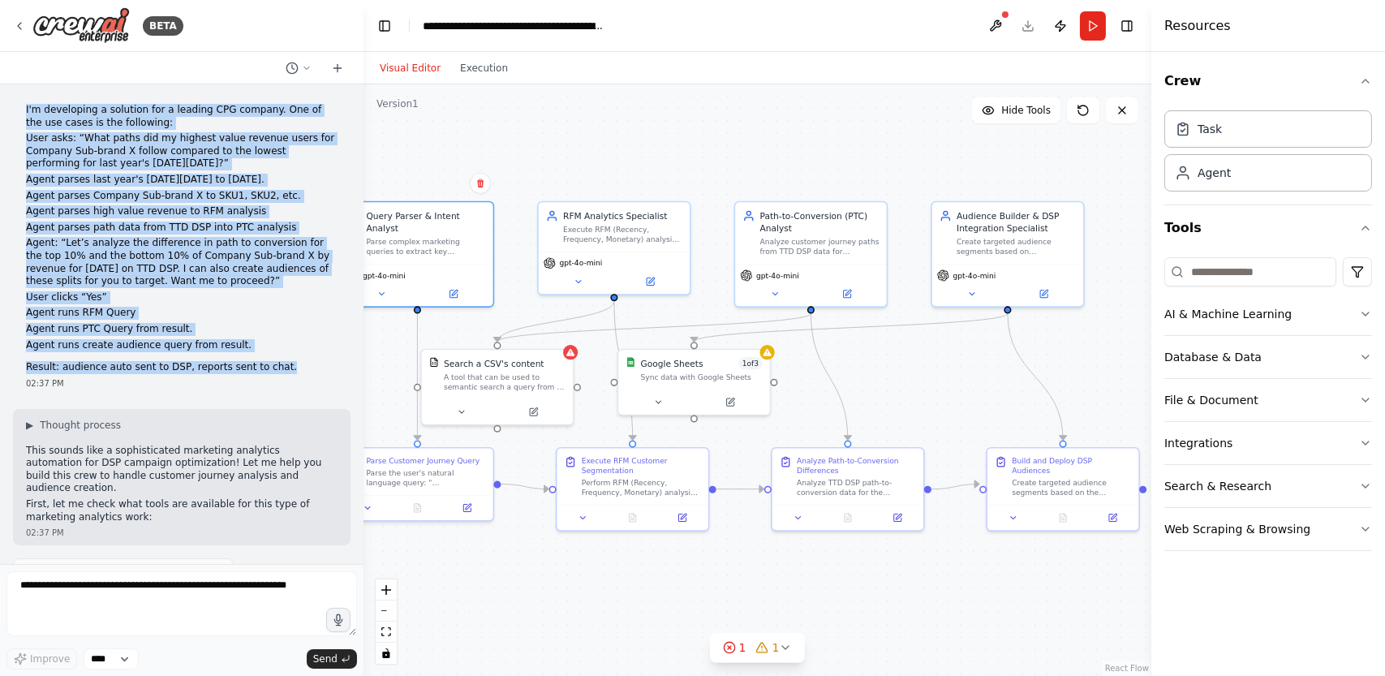
drag, startPoint x: 882, startPoint y: 399, endPoint x: 932, endPoint y: 390, distance: 51.2
click at [932, 390] on div ".deletable-edge-delete-btn { width: 20px; height: 20px; border: 0px solid #ffff…" at bounding box center [758, 380] width 788 height 592
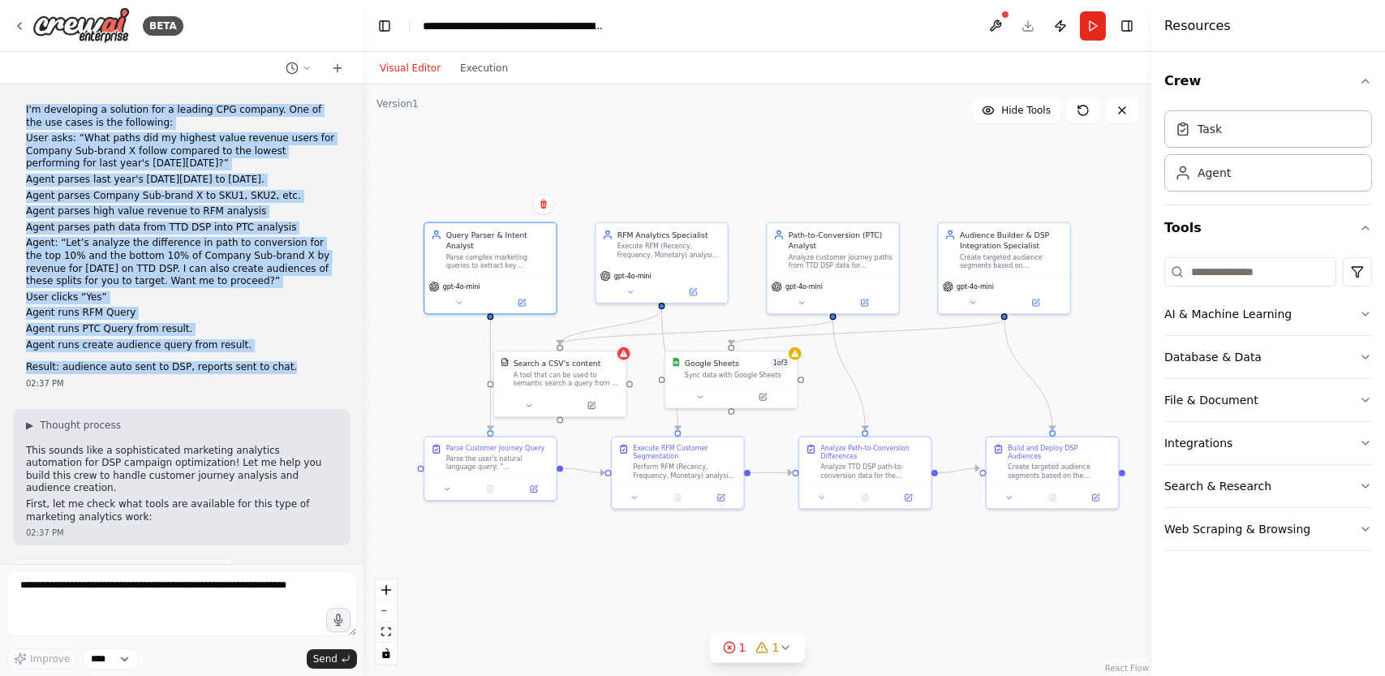
drag, startPoint x: 908, startPoint y: 390, endPoint x: 908, endPoint y: 378, distance: 11.4
click at [908, 379] on div ".deletable-edge-delete-btn { width: 20px; height: 20px; border: 0px solid #ffff…" at bounding box center [758, 380] width 788 height 592
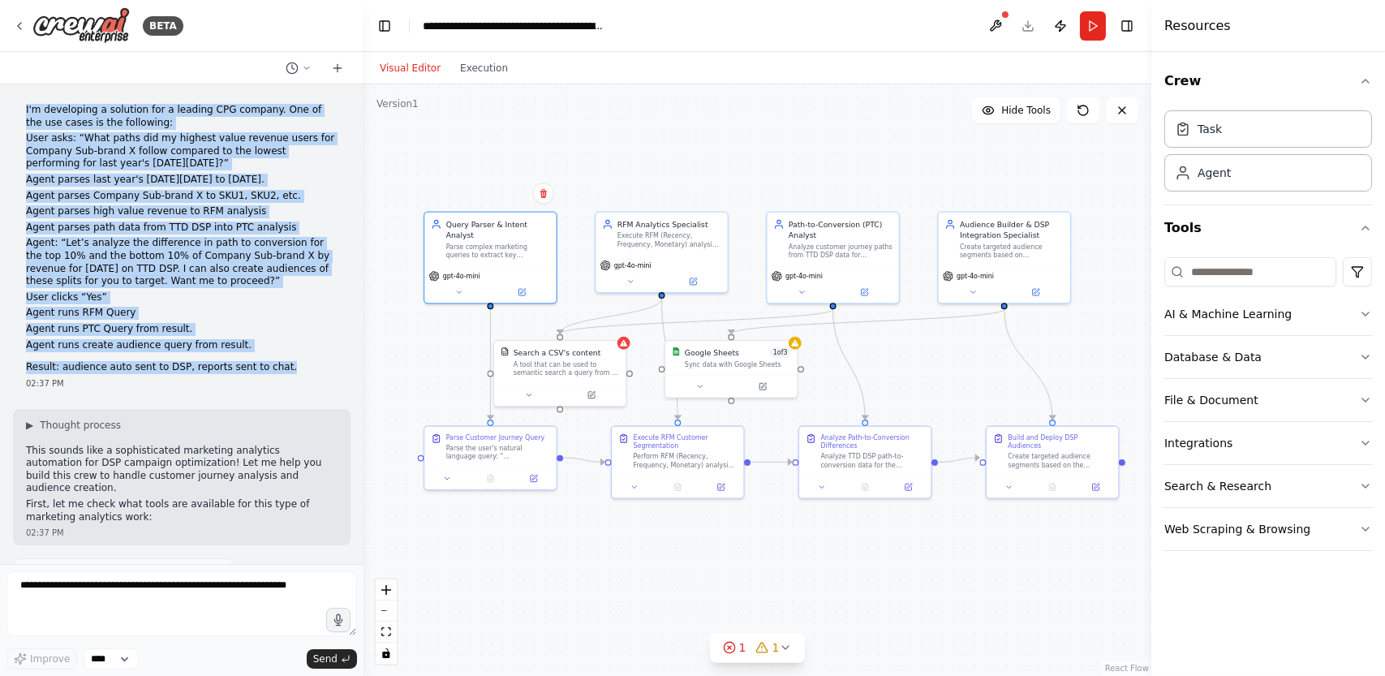
click at [123, 135] on p "User asks: “What paths did my highest value revenue users for Company Sub-brand…" at bounding box center [182, 151] width 312 height 38
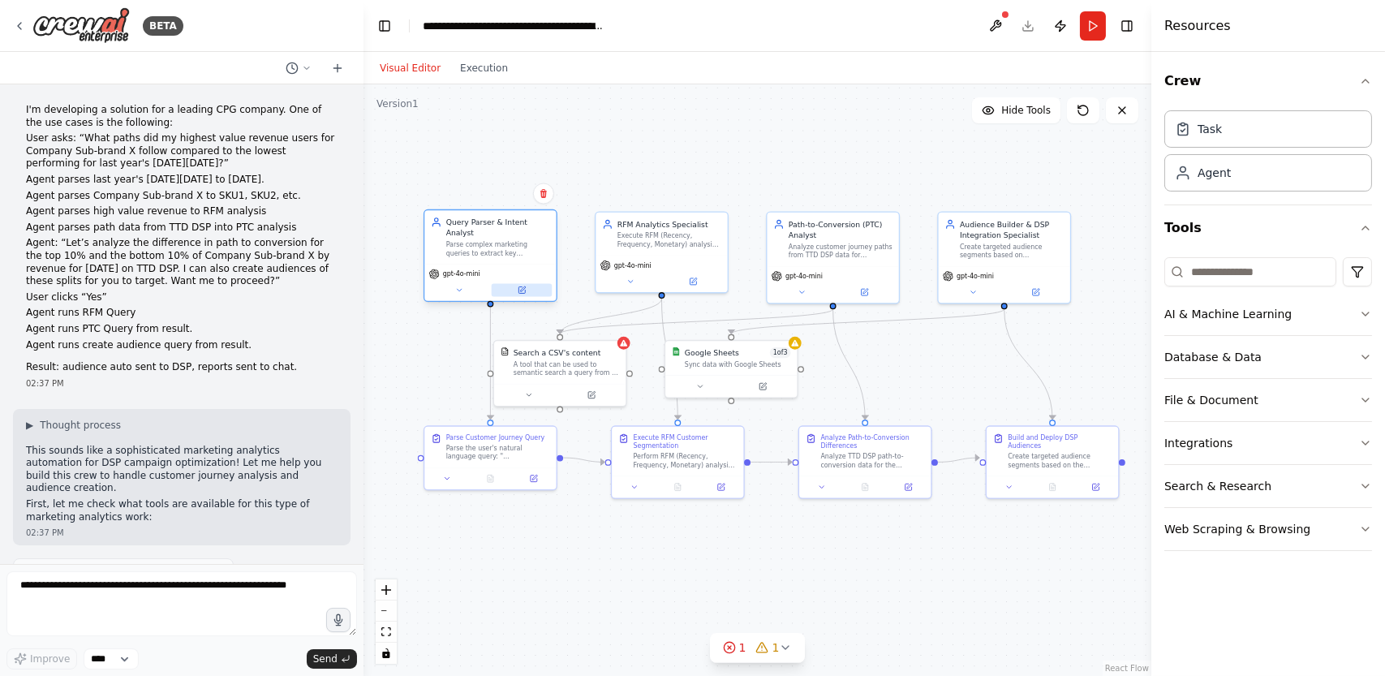
click at [522, 287] on icon at bounding box center [522, 290] width 6 height 6
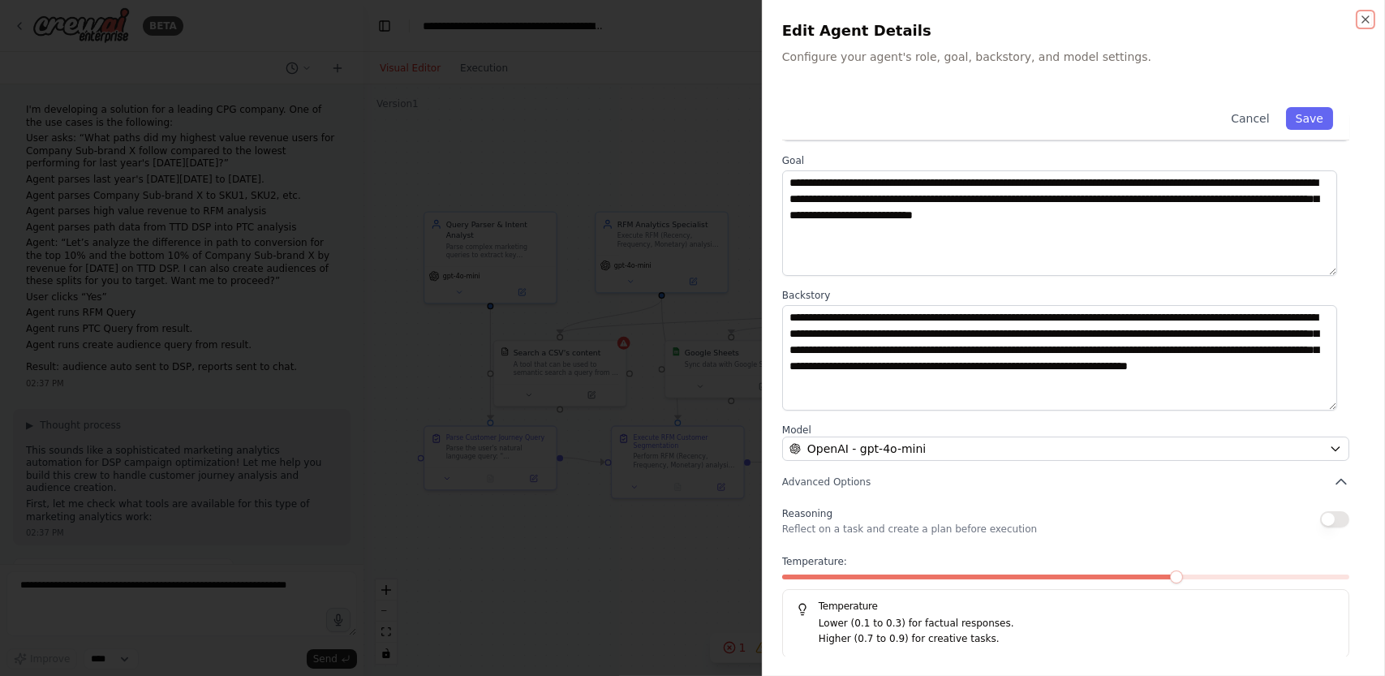
scroll to position [1633, 0]
click at [597, 101] on div at bounding box center [692, 338] width 1385 height 676
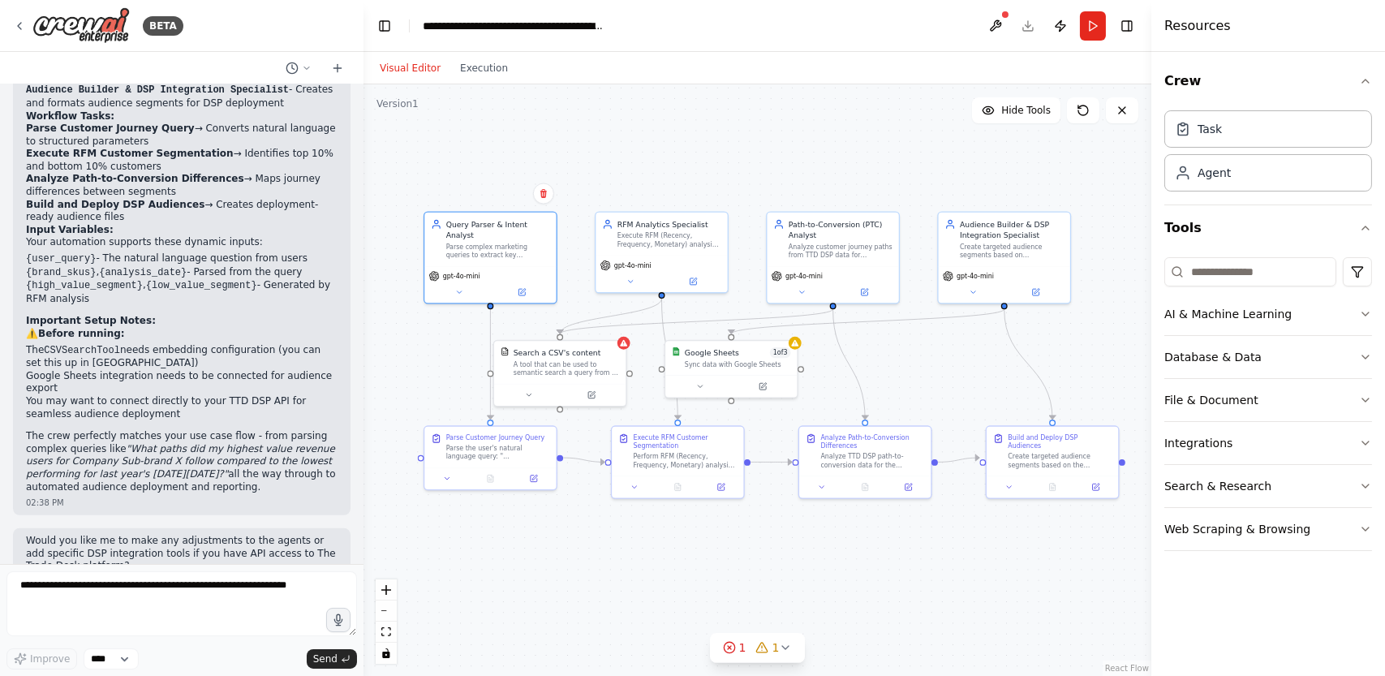
click at [720, 550] on div ".deletable-edge-delete-btn { width: 20px; height: 20px; border: 0px solid #ffff…" at bounding box center [758, 380] width 788 height 592
